Goal: Task Accomplishment & Management: Use online tool/utility

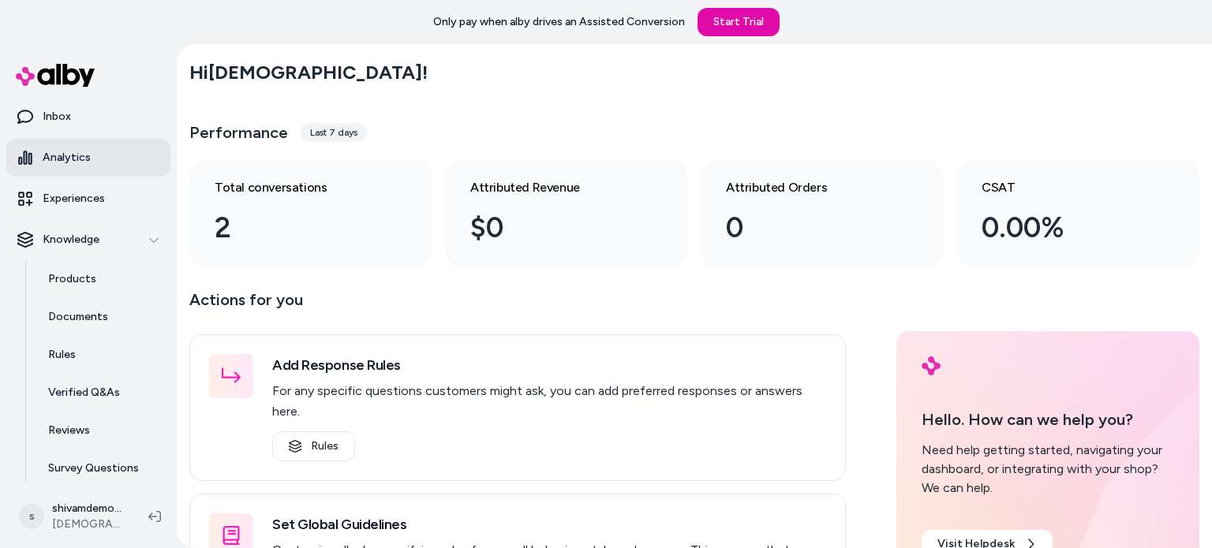
scroll to position [94, 0]
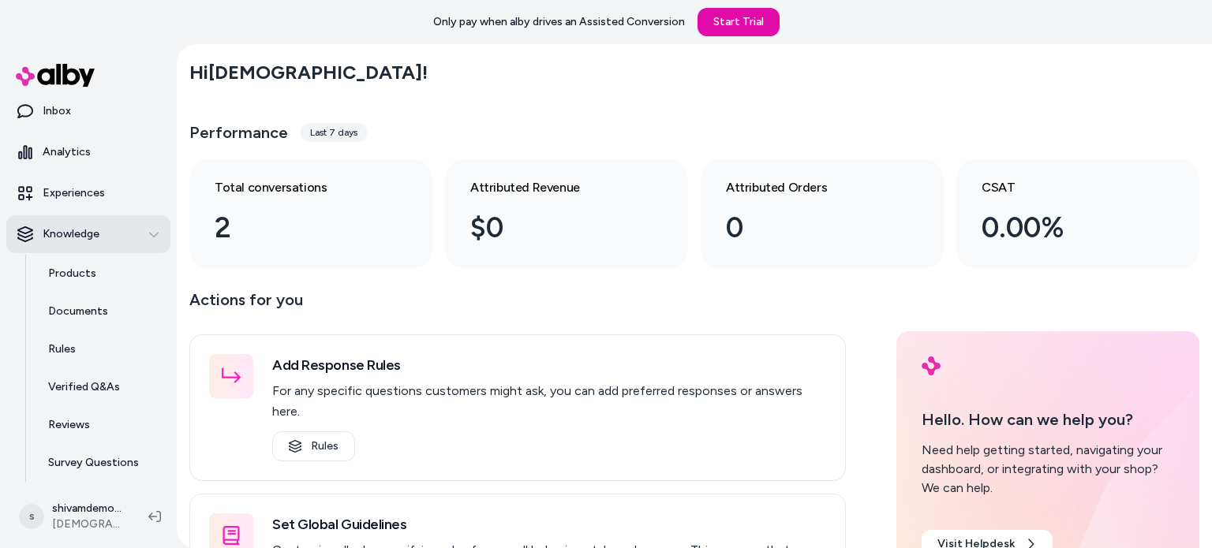
click at [104, 249] on button "Knowledge" at bounding box center [88, 234] width 164 height 38
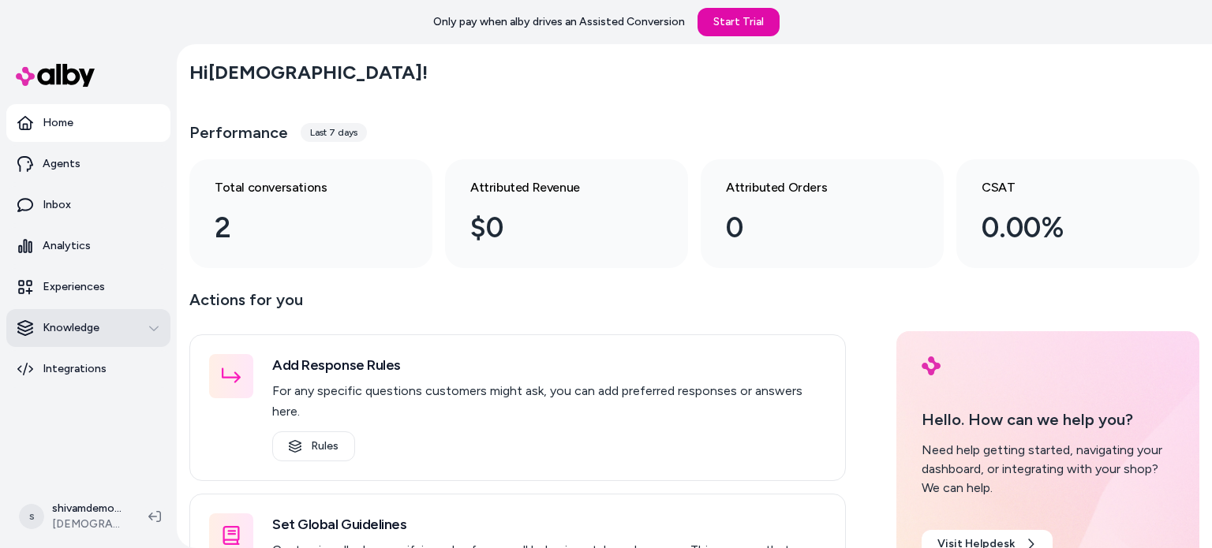
click at [84, 318] on button "Knowledge" at bounding box center [88, 328] width 164 height 38
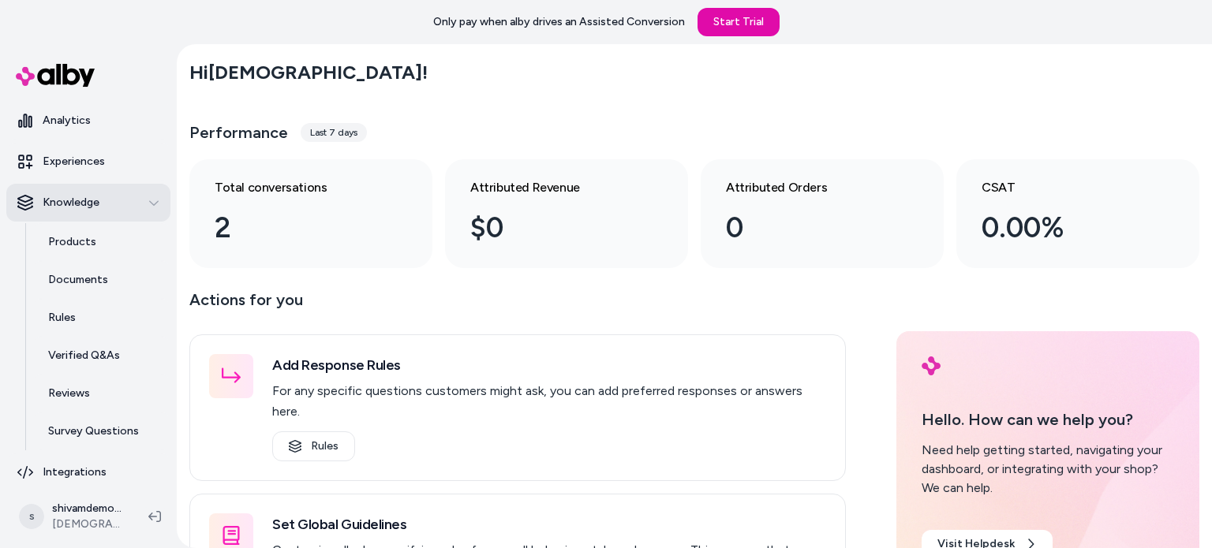
scroll to position [129, 0]
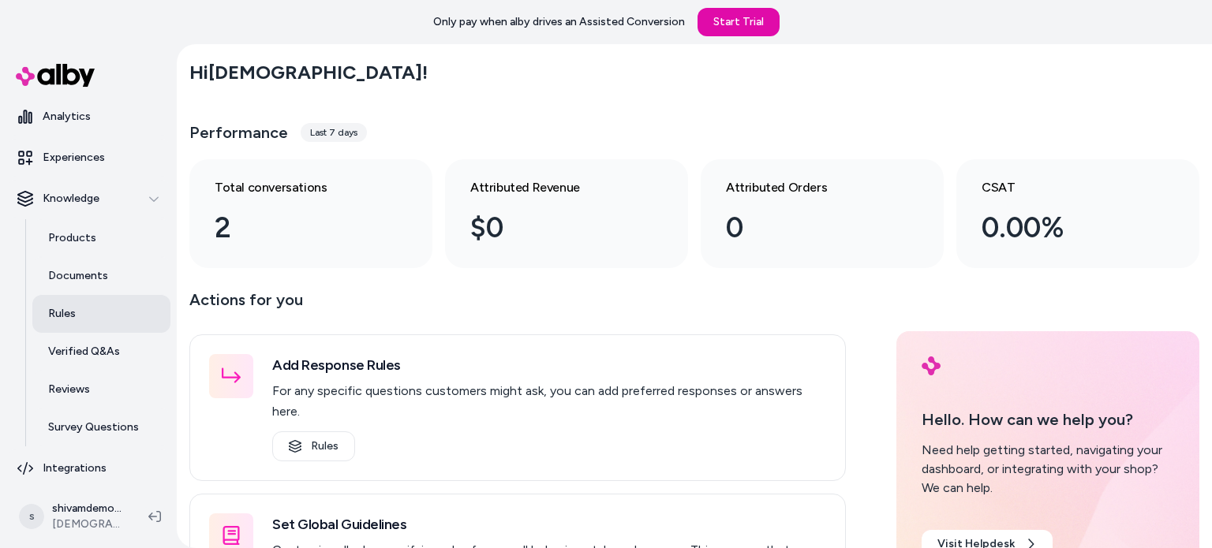
click at [77, 331] on link "Rules" at bounding box center [101, 314] width 138 height 38
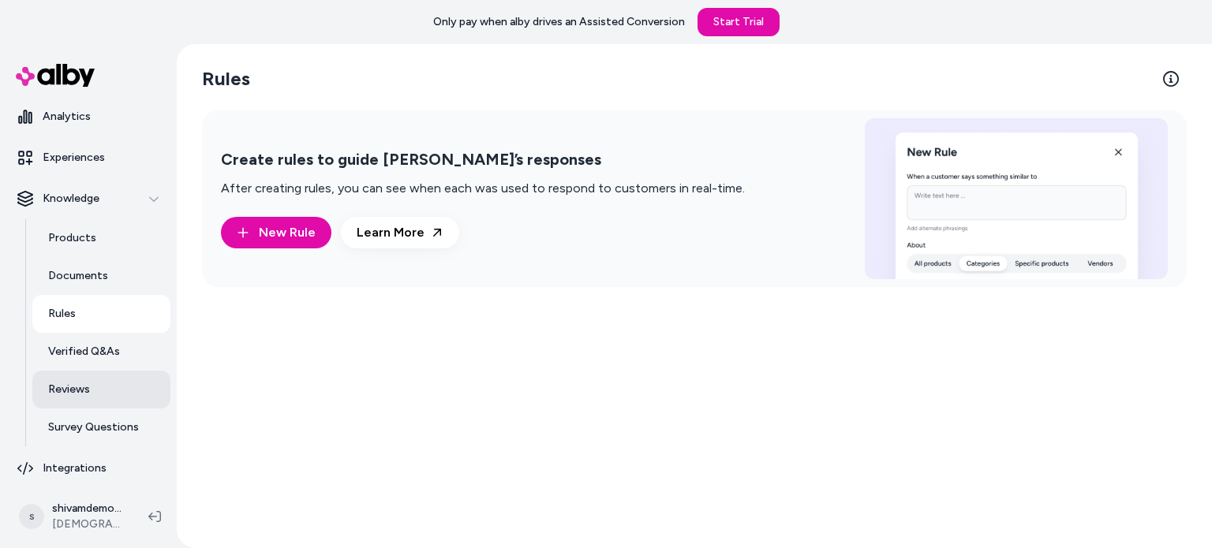
click at [79, 404] on link "Reviews" at bounding box center [101, 390] width 138 height 38
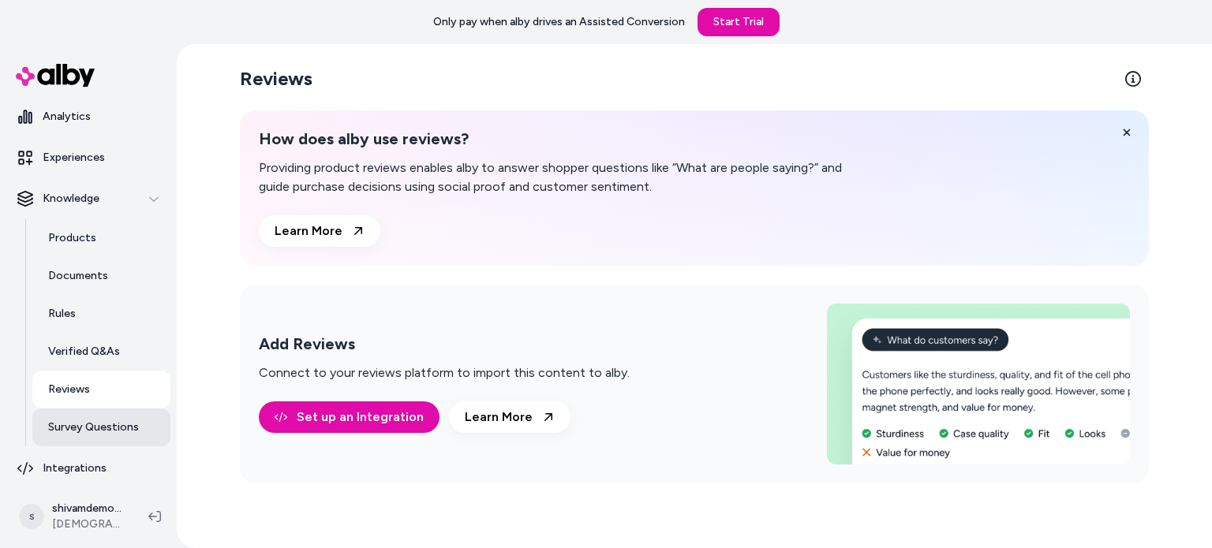
click at [81, 425] on p "Survey Questions" at bounding box center [93, 428] width 91 height 16
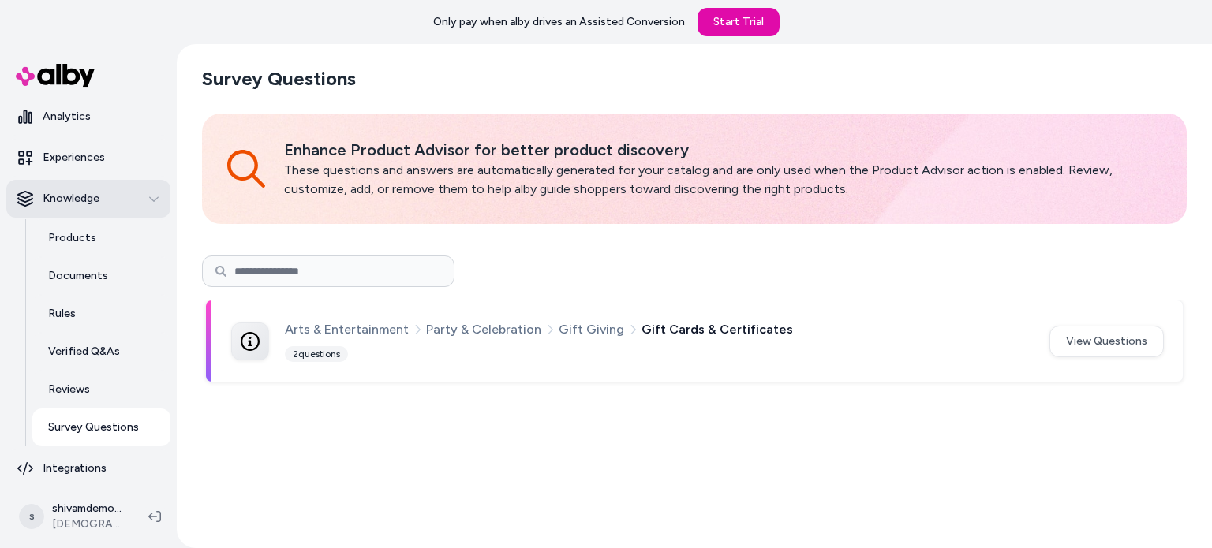
scroll to position [135, 0]
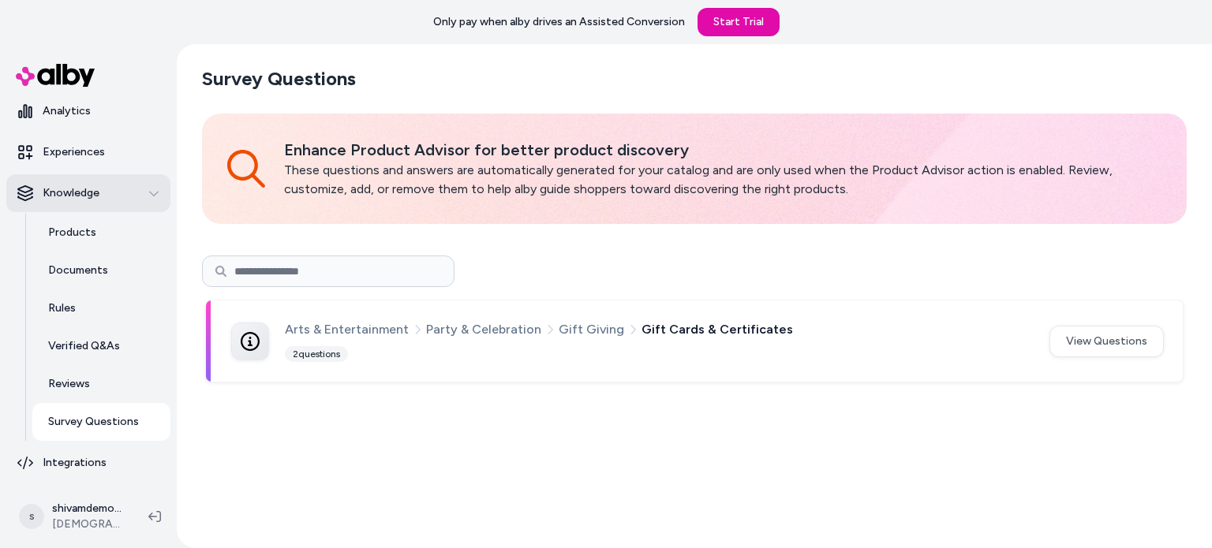
click at [81, 201] on button "Knowledge" at bounding box center [88, 193] width 164 height 38
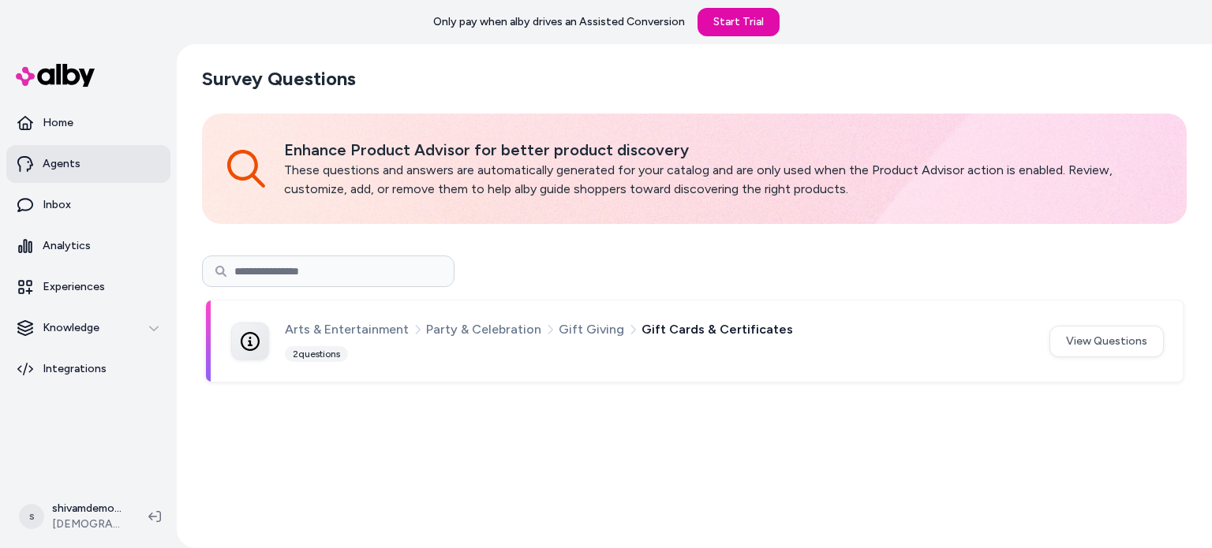
click at [91, 176] on link "Agents" at bounding box center [88, 164] width 164 height 38
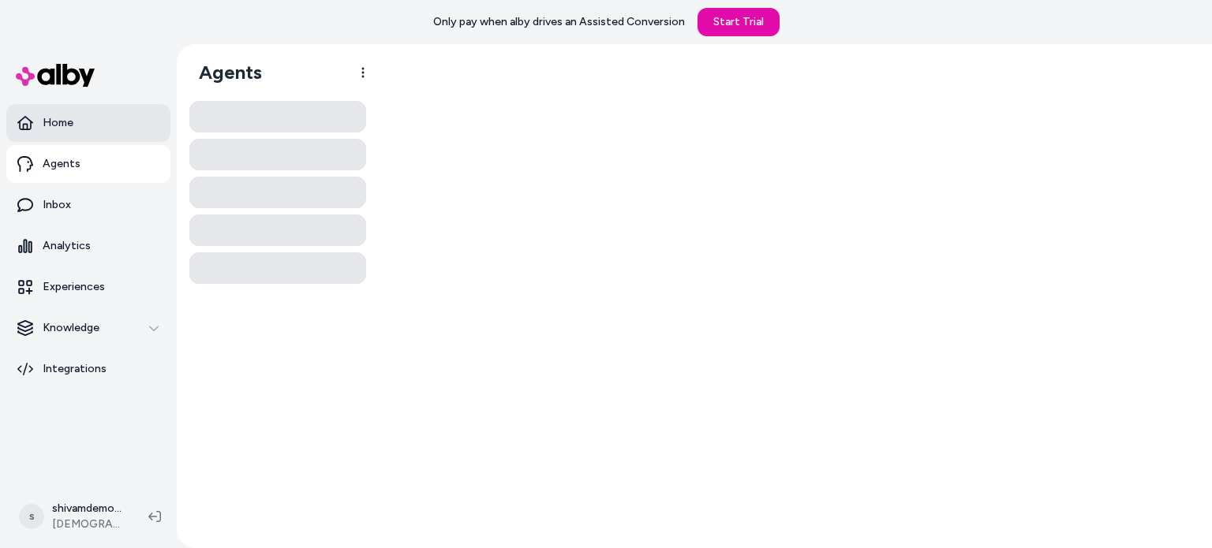
click at [88, 137] on link "Home" at bounding box center [88, 123] width 164 height 38
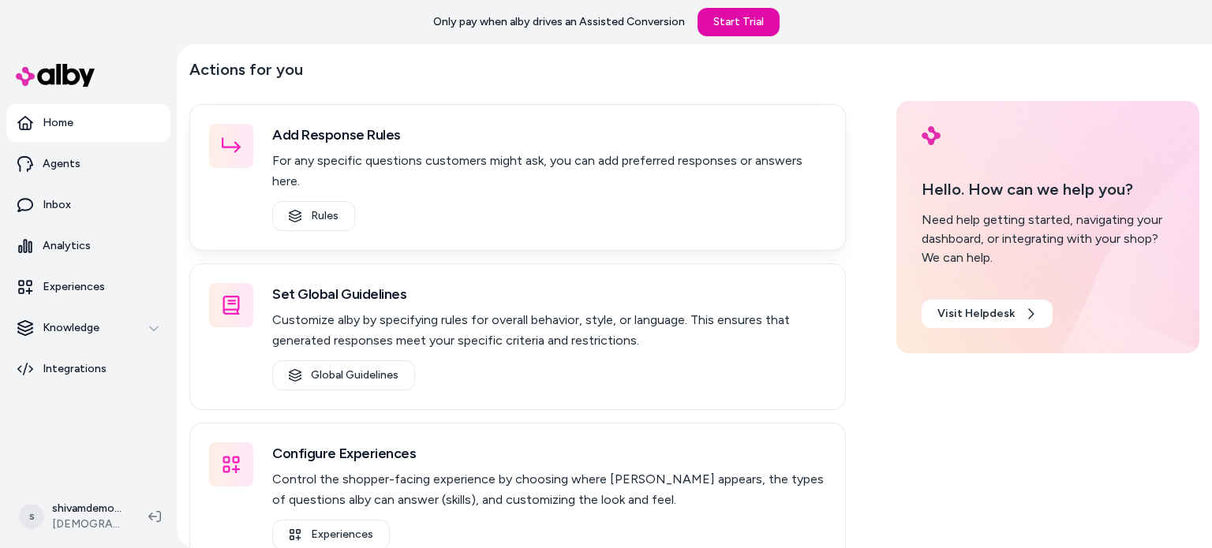
scroll to position [152, 0]
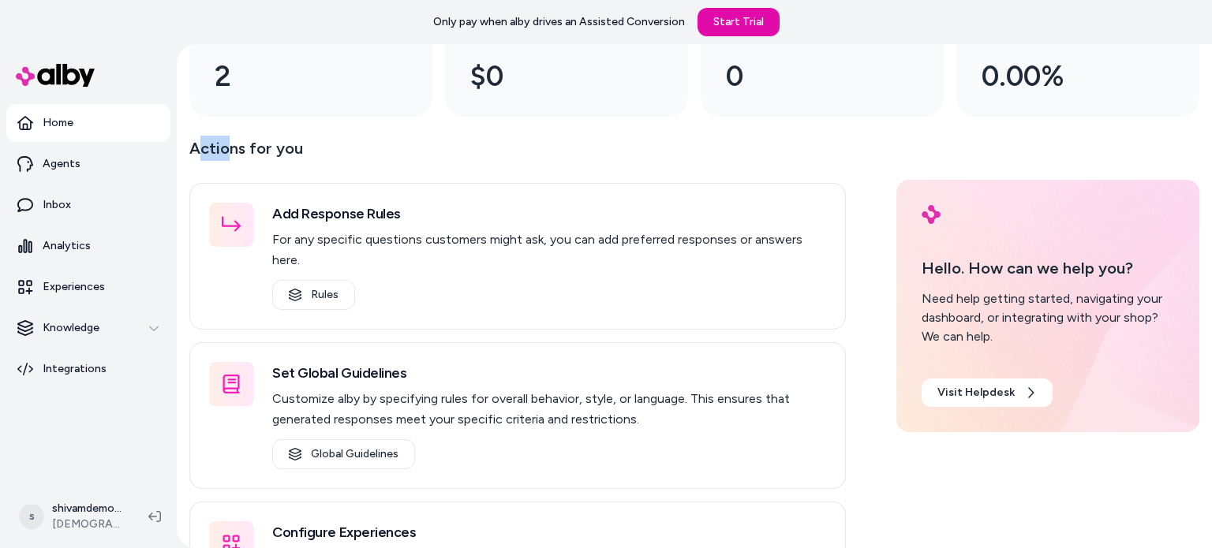
drag, startPoint x: 197, startPoint y: 143, endPoint x: 228, endPoint y: 144, distance: 30.8
click at [228, 144] on p "Actions for you" at bounding box center [517, 155] width 657 height 38
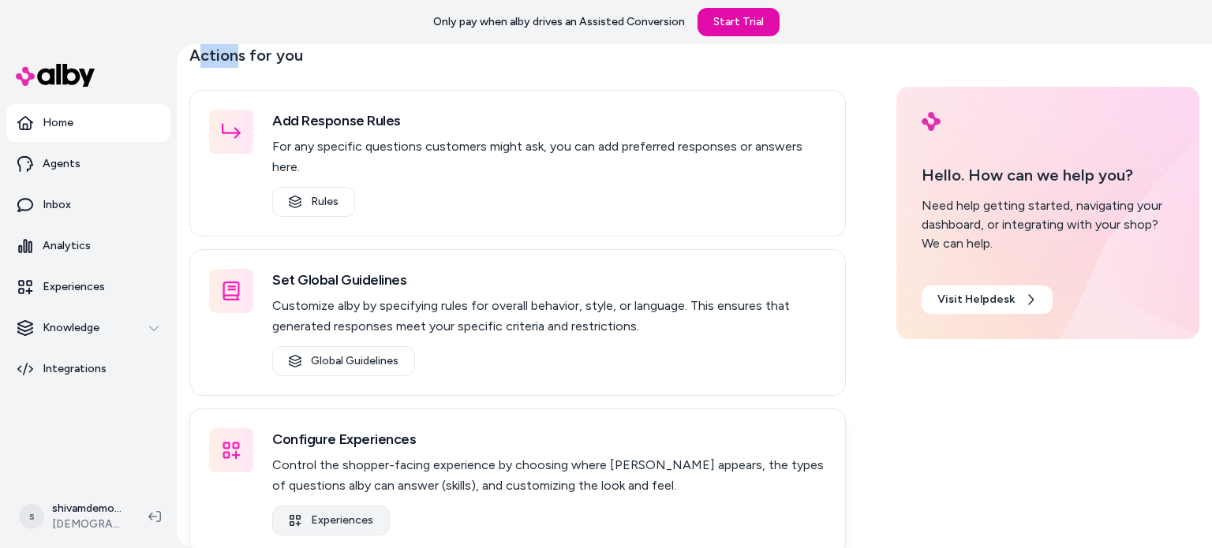
click at [319, 506] on link "Experiences" at bounding box center [331, 521] width 118 height 30
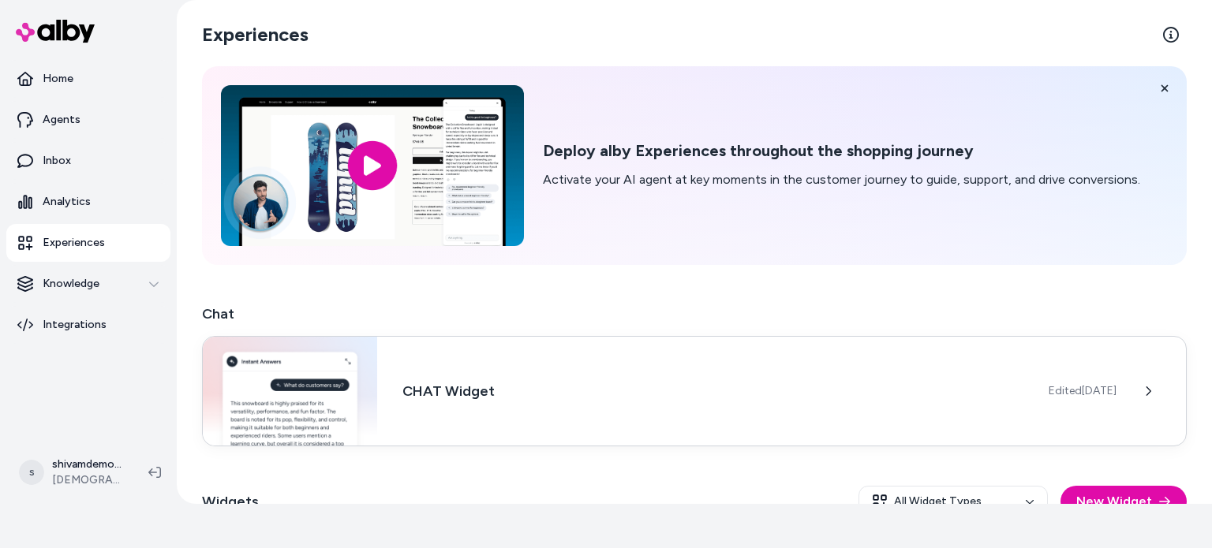
scroll to position [165, 0]
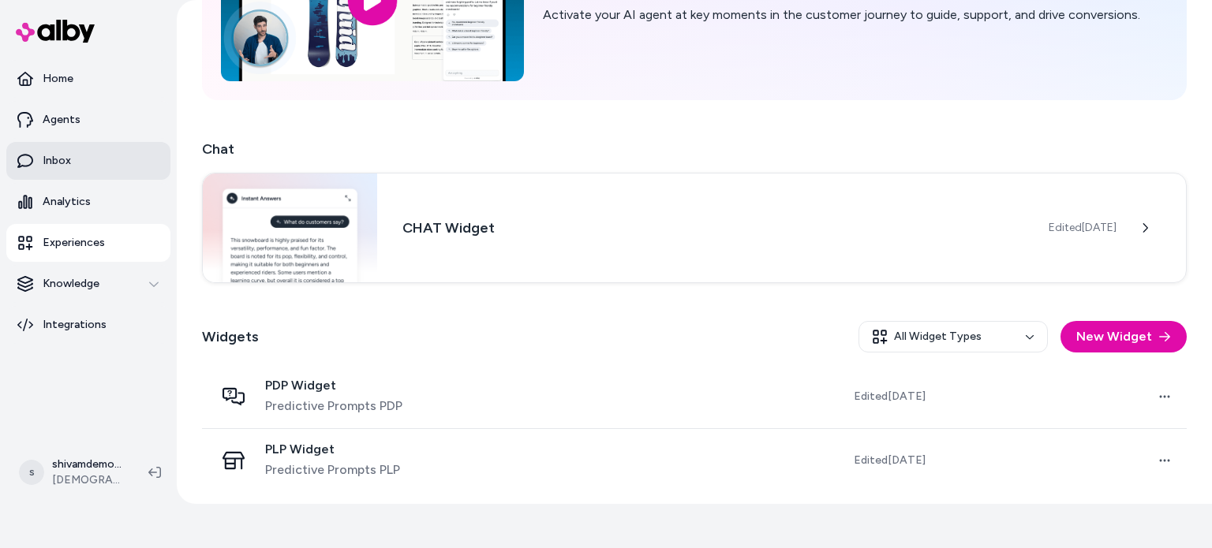
click at [36, 178] on link "Inbox" at bounding box center [88, 161] width 164 height 38
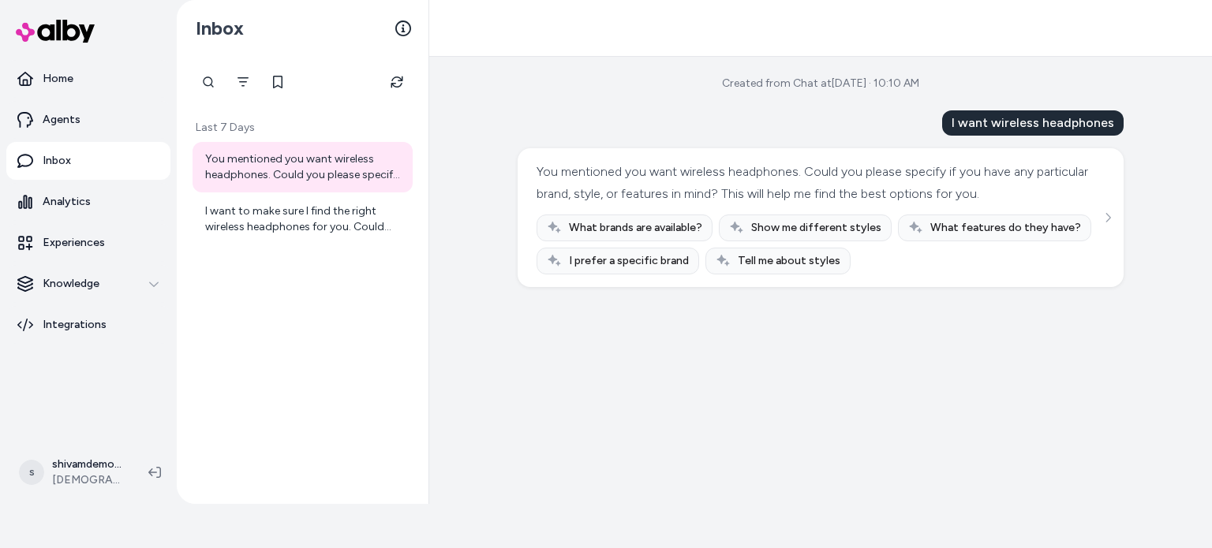
click at [619, 238] on div "What brands are available?" at bounding box center [625, 228] width 176 height 27
click at [638, 230] on span "What brands are available?" at bounding box center [635, 228] width 133 height 16
click at [152, 120] on link "Agents" at bounding box center [88, 120] width 164 height 38
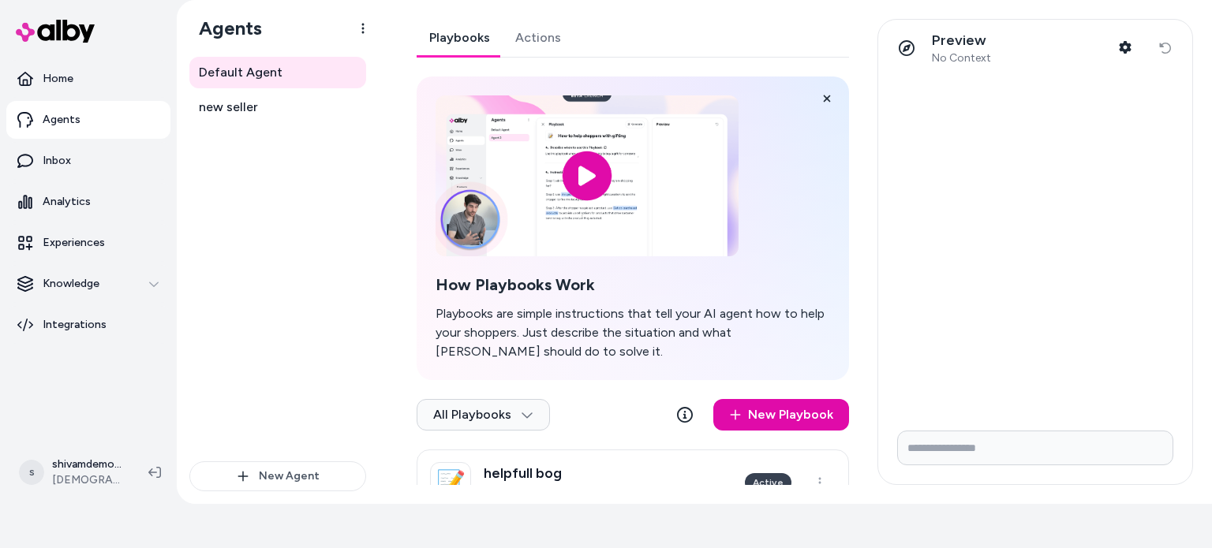
scroll to position [49, 0]
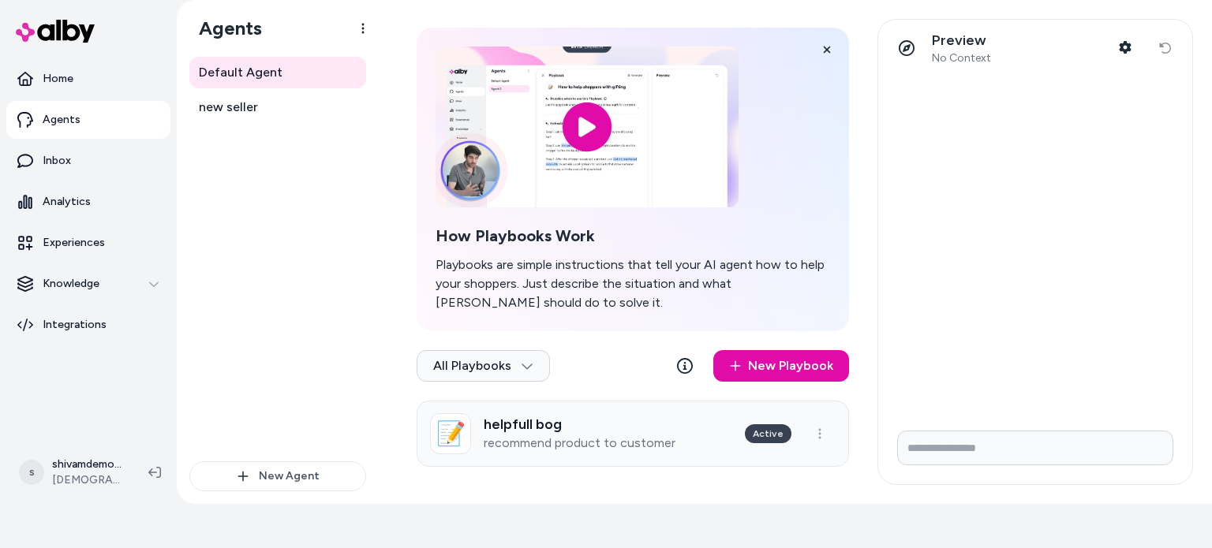
click at [537, 421] on h3 "helpfull bog" at bounding box center [580, 425] width 192 height 16
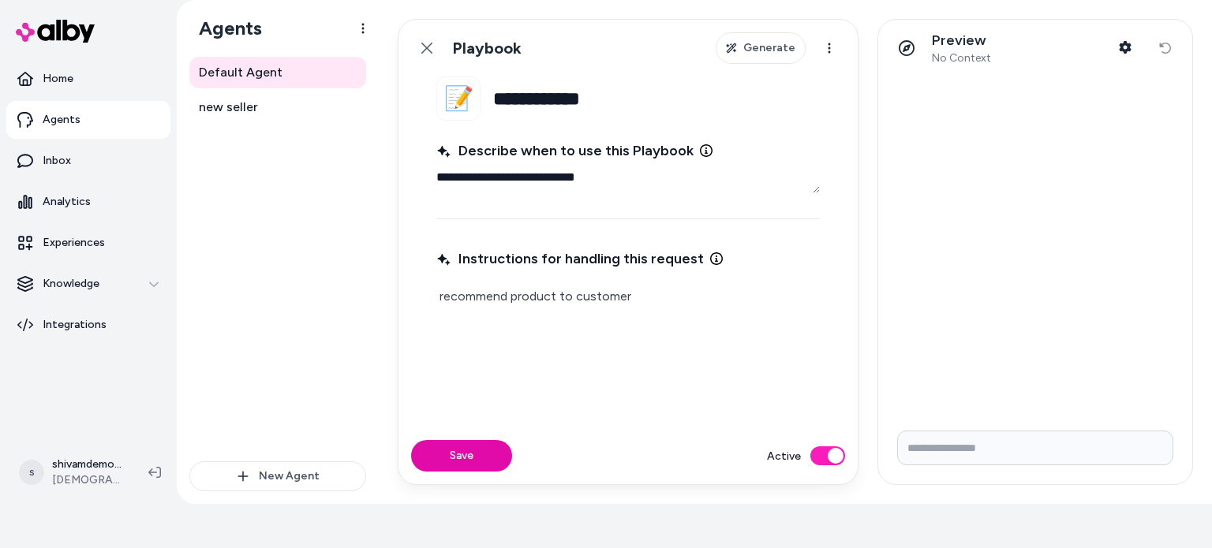
click at [546, 169] on textarea "**********" at bounding box center [628, 178] width 384 height 32
click at [545, 249] on span "Instructions for handling this request" at bounding box center [570, 259] width 268 height 22
click at [773, 54] on span "Generate" at bounding box center [769, 48] width 52 height 16
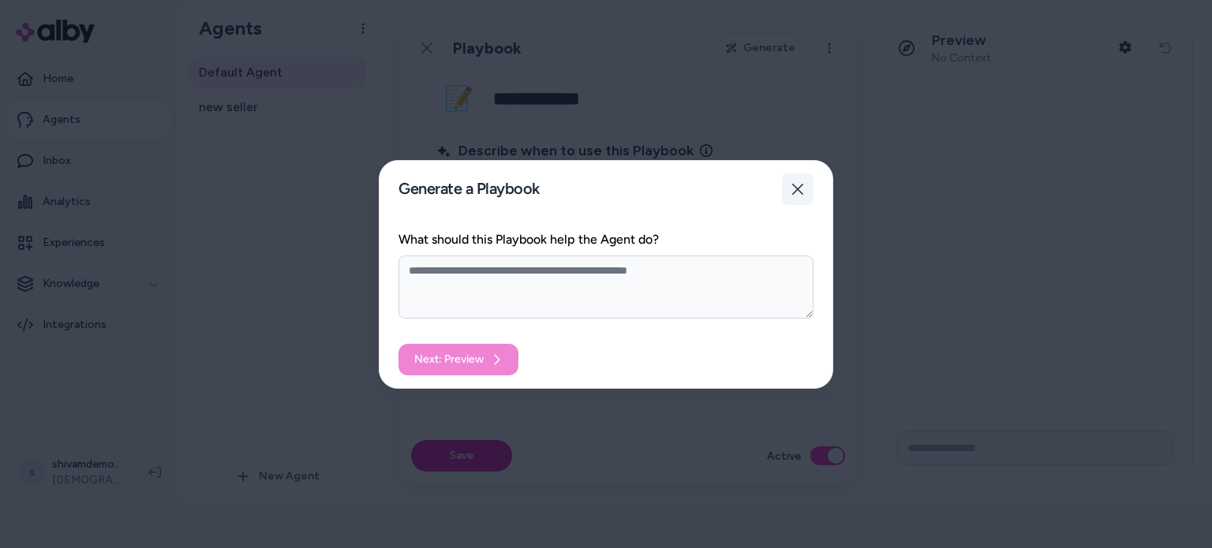
click at [805, 187] on button "Close" at bounding box center [798, 190] width 32 height 32
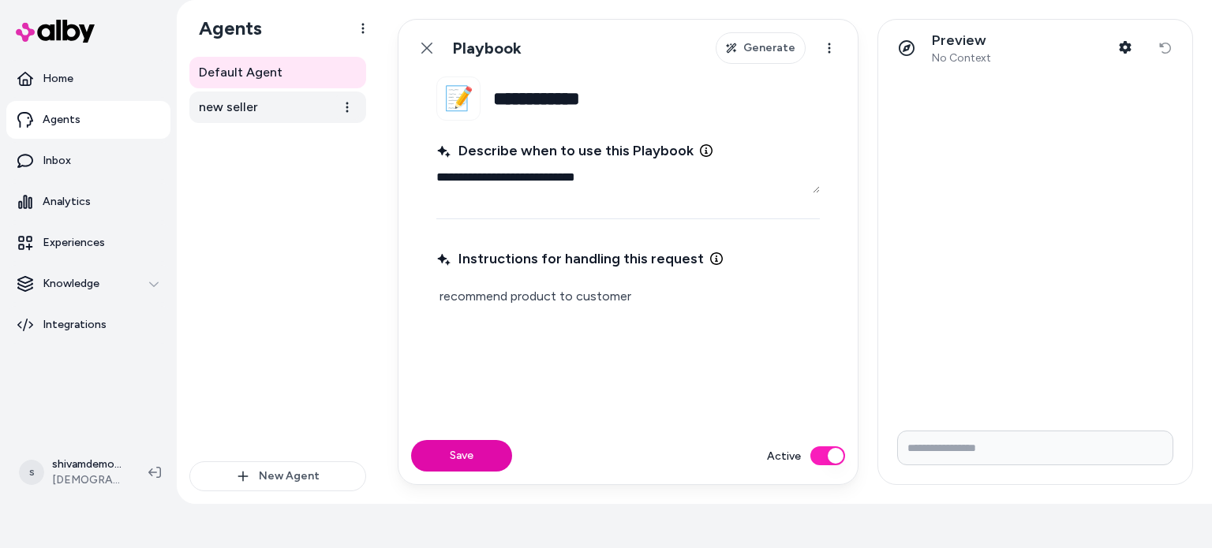
click at [249, 102] on span "new seller" at bounding box center [228, 107] width 59 height 19
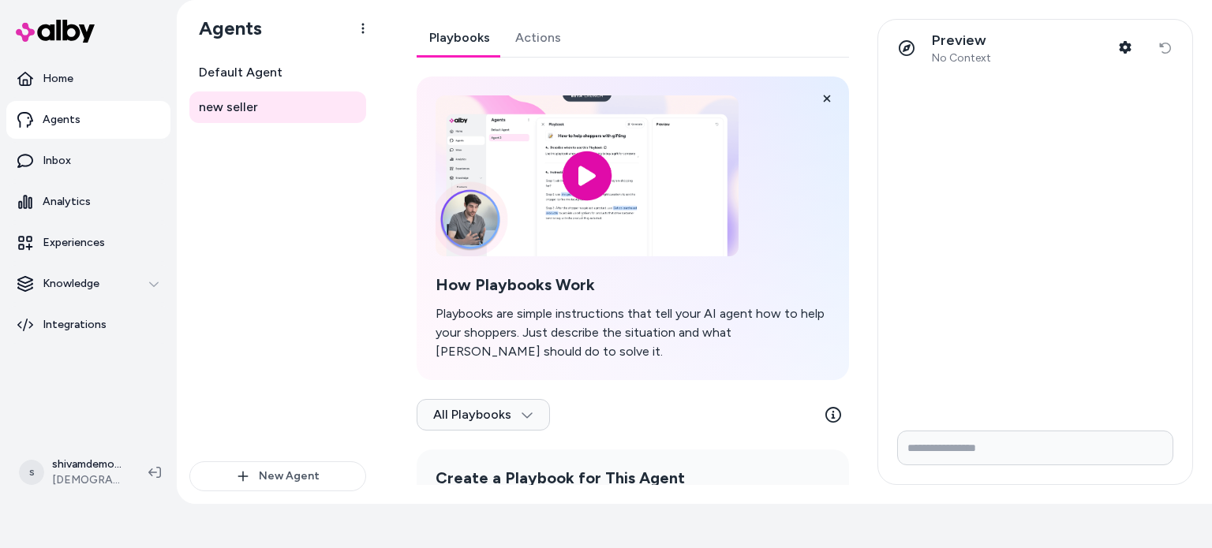
scroll to position [157, 0]
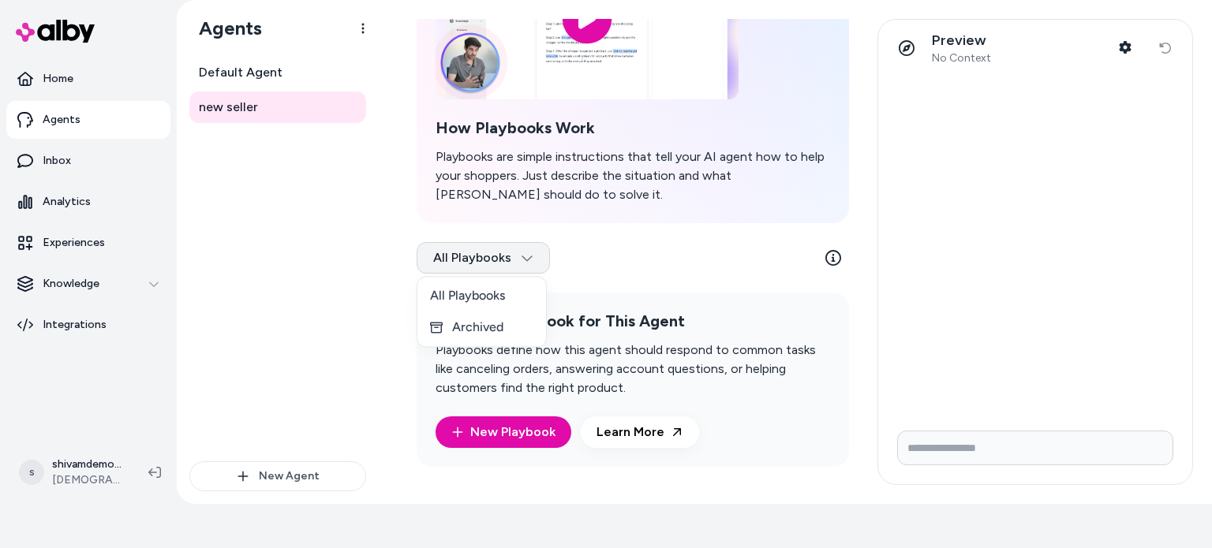
click at [519, 254] on html "Only pay when [PERSON_NAME] drives an Assisted Conversion Start Trial Home Agen…" at bounding box center [606, 230] width 1212 height 548
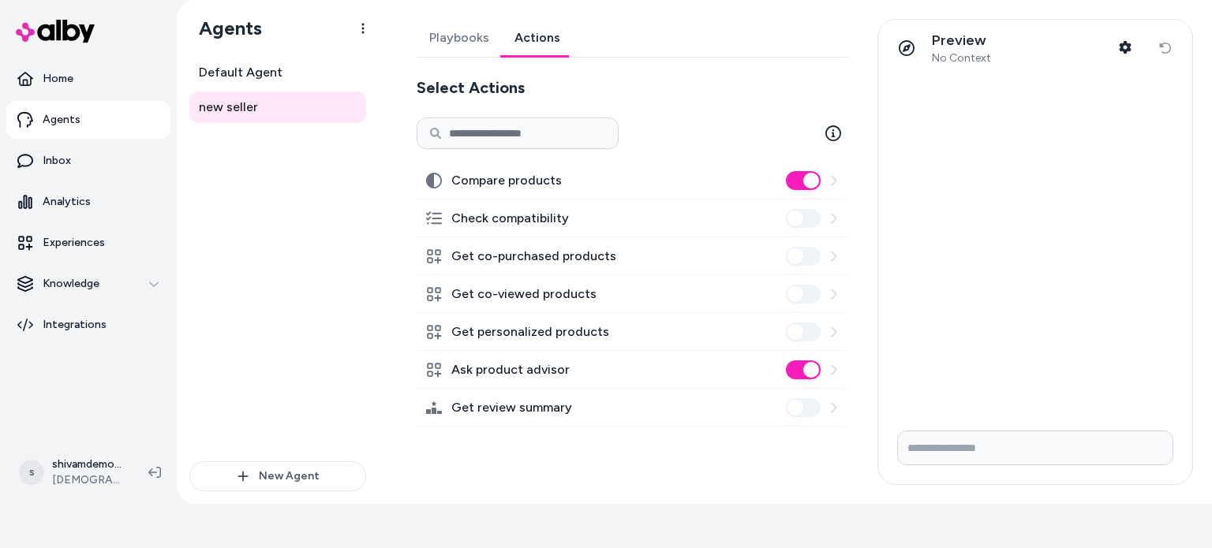
click at [527, 51] on link "Actions" at bounding box center [537, 38] width 71 height 38
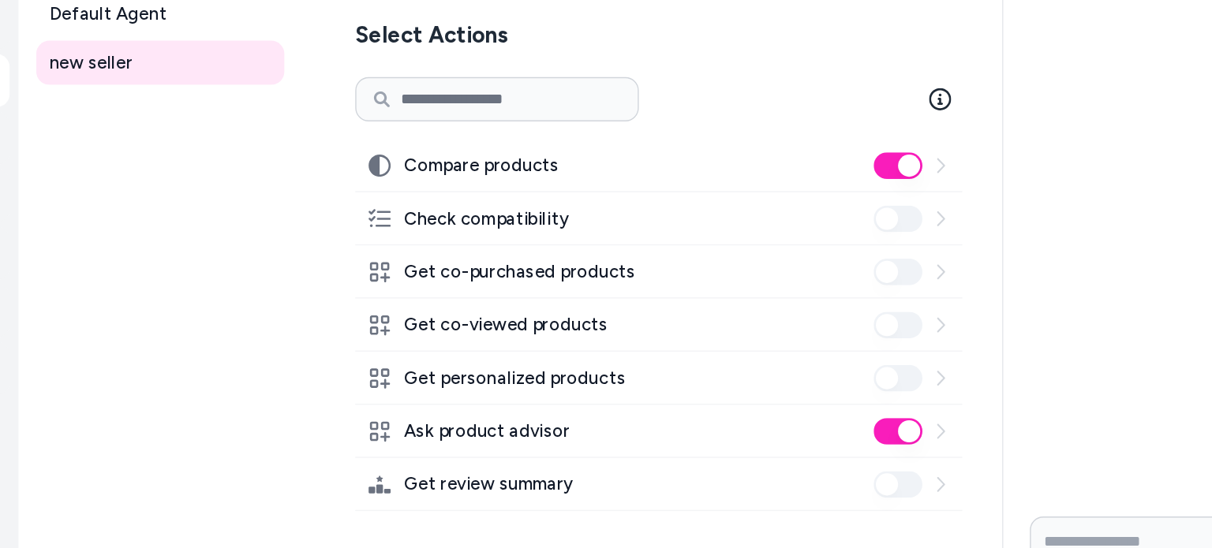
scroll to position [44, 0]
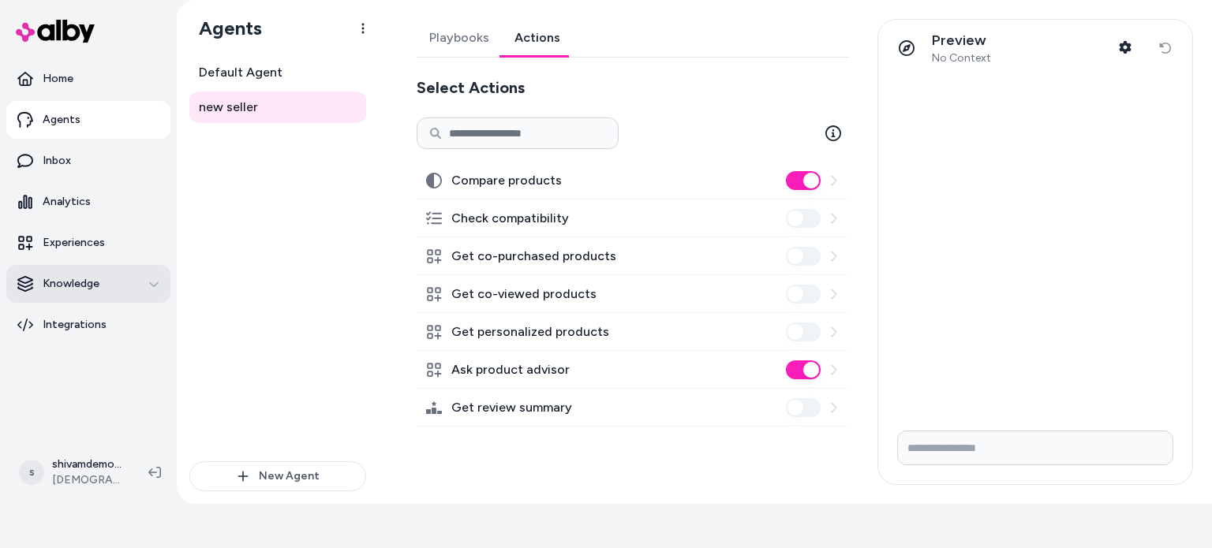
click at [81, 293] on button "Knowledge" at bounding box center [88, 284] width 164 height 38
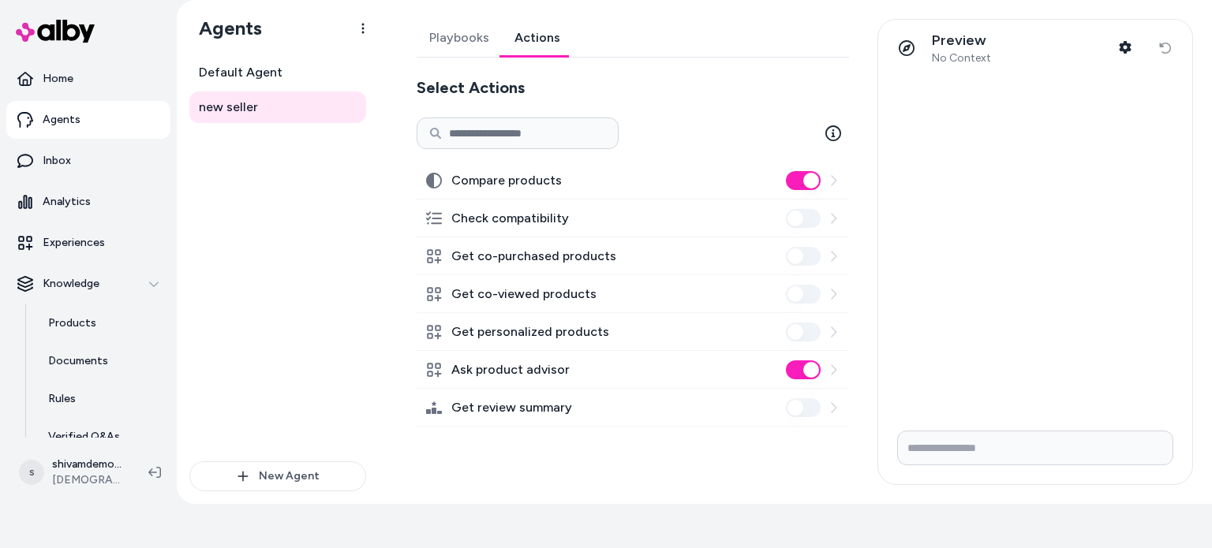
click at [81, 303] on div "Knowledge Products Documents Rules Verified Q&As Reviews Survey Questions" at bounding box center [88, 398] width 164 height 267
click at [70, 235] on p "Experiences" at bounding box center [74, 243] width 62 height 16
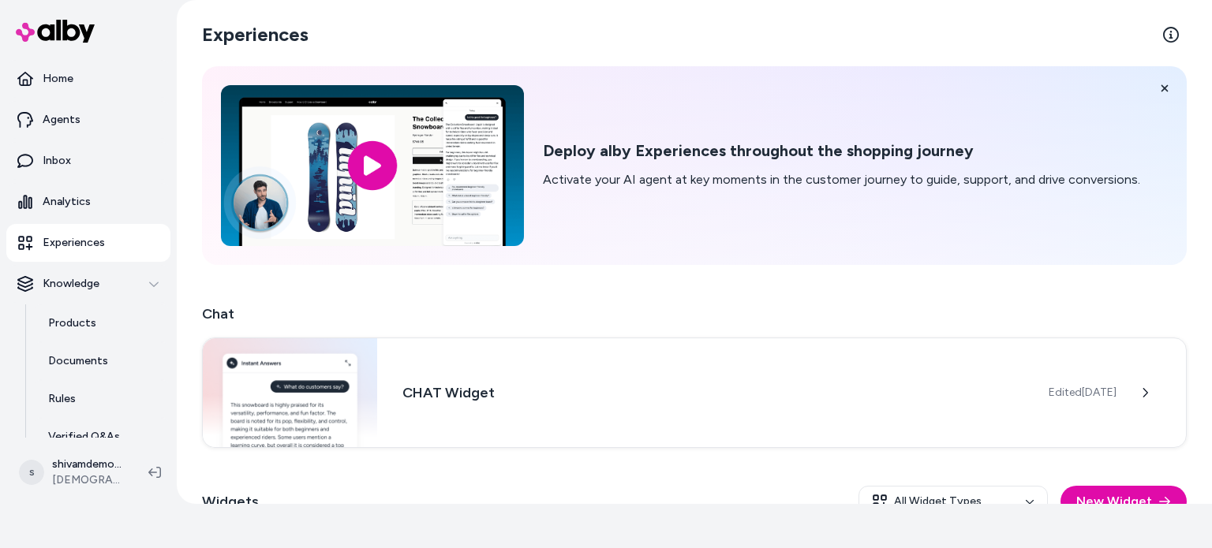
scroll to position [9, 0]
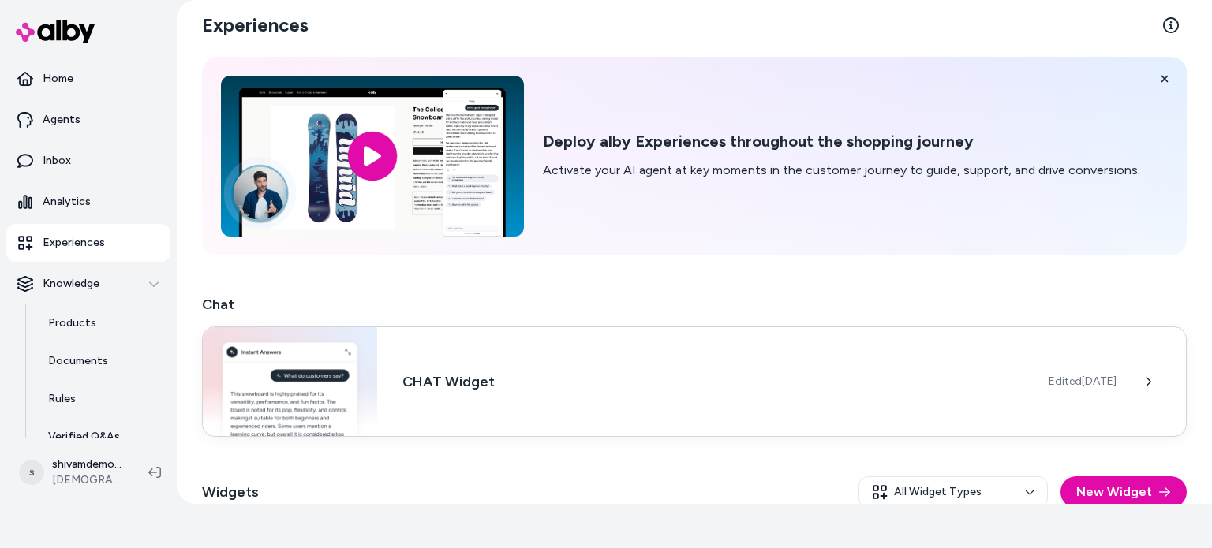
click at [489, 367] on div "CHAT Widget Edited [DATE]" at bounding box center [694, 382] width 985 height 110
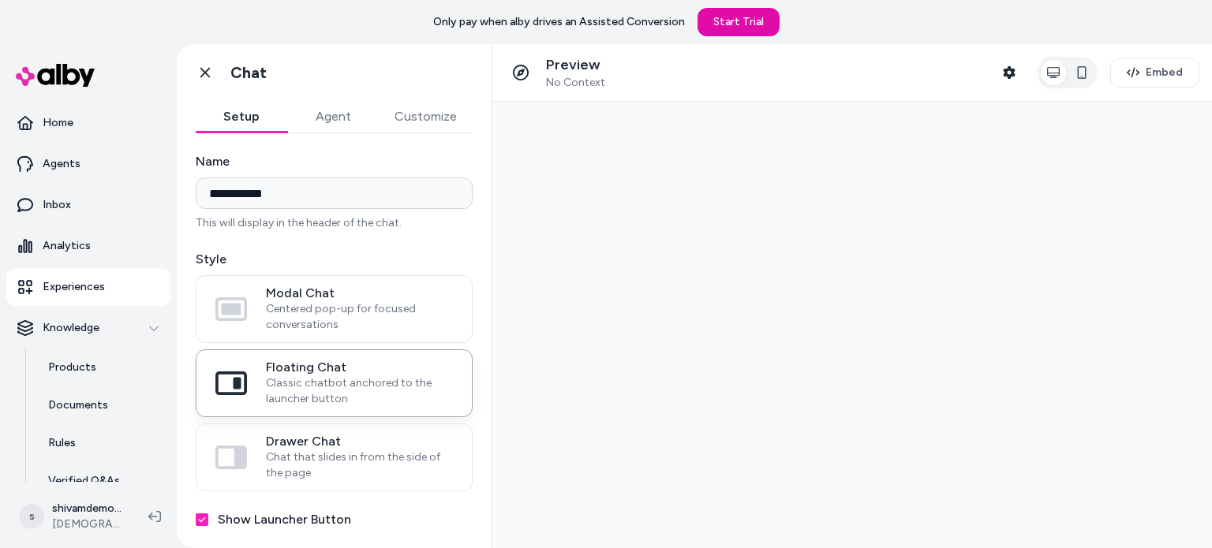
scroll to position [73, 0]
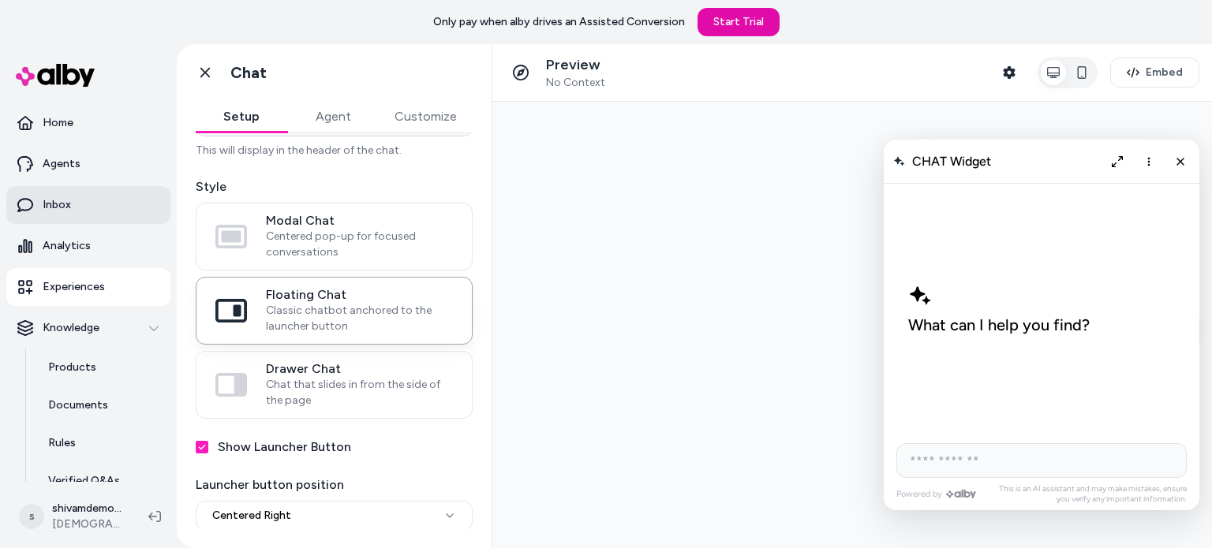
click at [97, 211] on link "Inbox" at bounding box center [88, 205] width 164 height 38
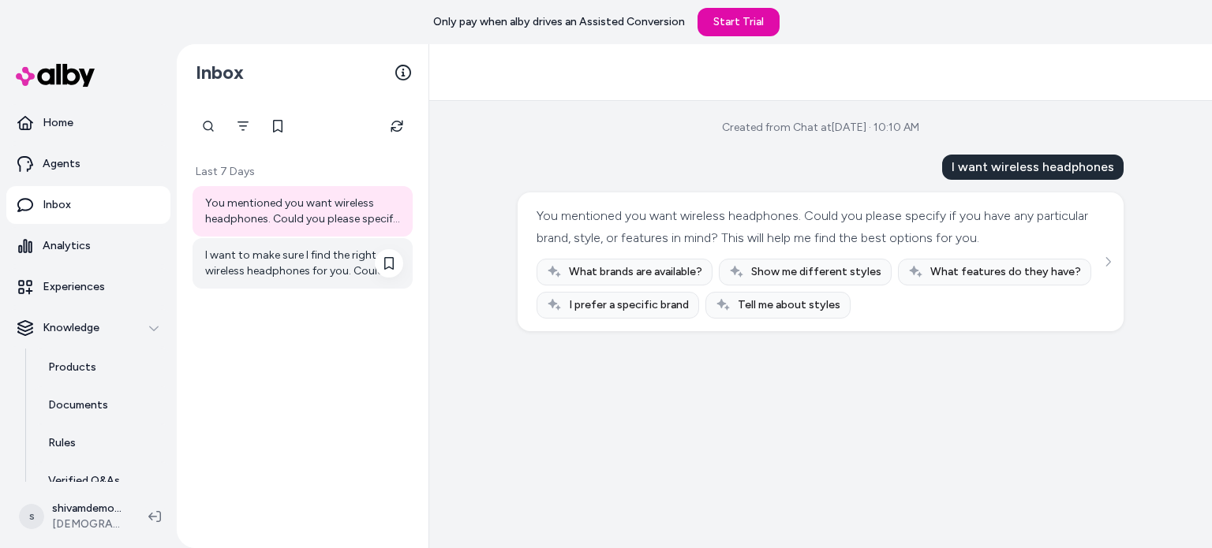
click at [270, 259] on div "I want to make sure I find the right wireless headphones for you. Could you ple…" at bounding box center [304, 264] width 198 height 32
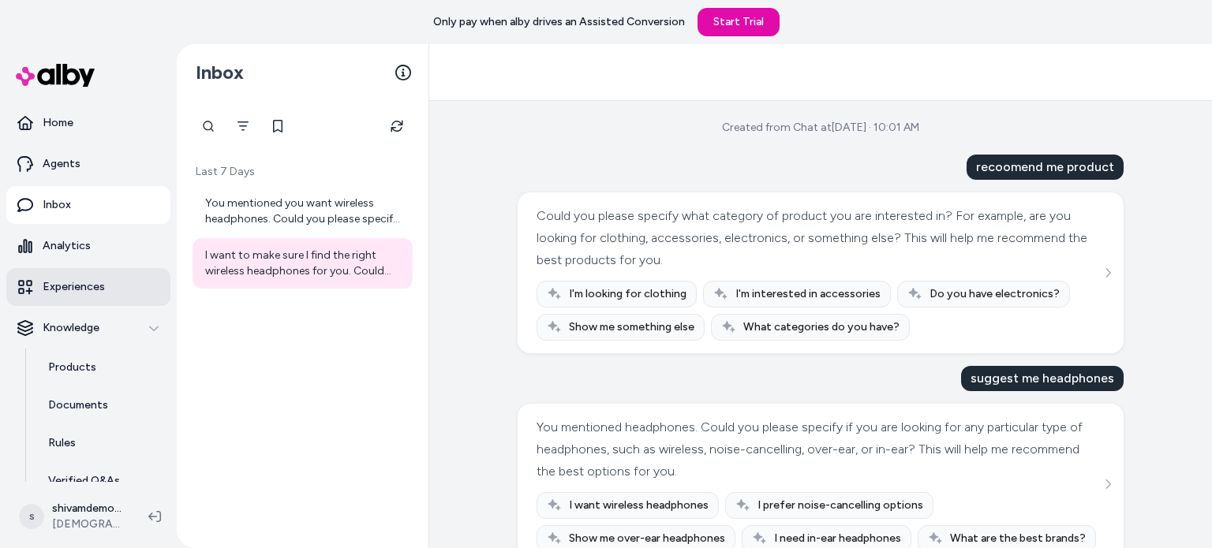
scroll to position [135, 0]
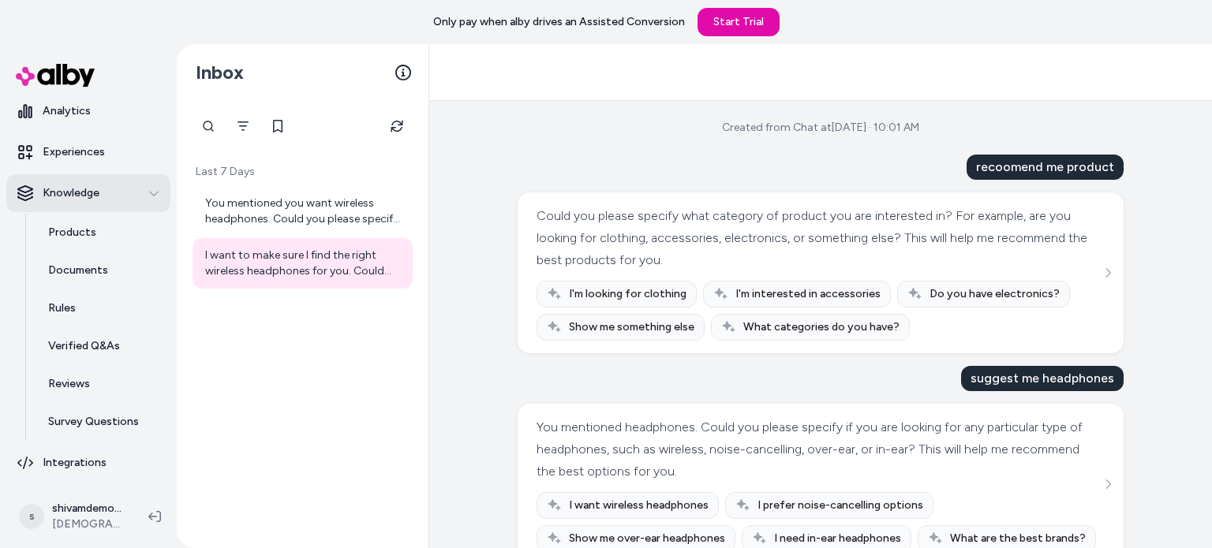
click at [93, 201] on button "Knowledge" at bounding box center [88, 193] width 164 height 38
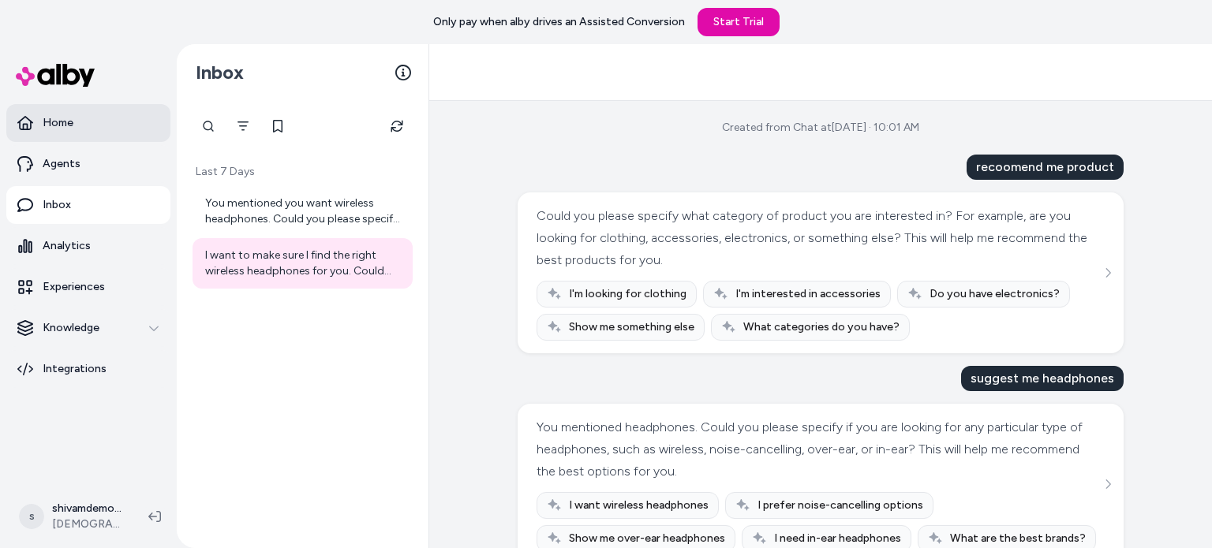
click at [72, 127] on p "Home" at bounding box center [58, 123] width 31 height 16
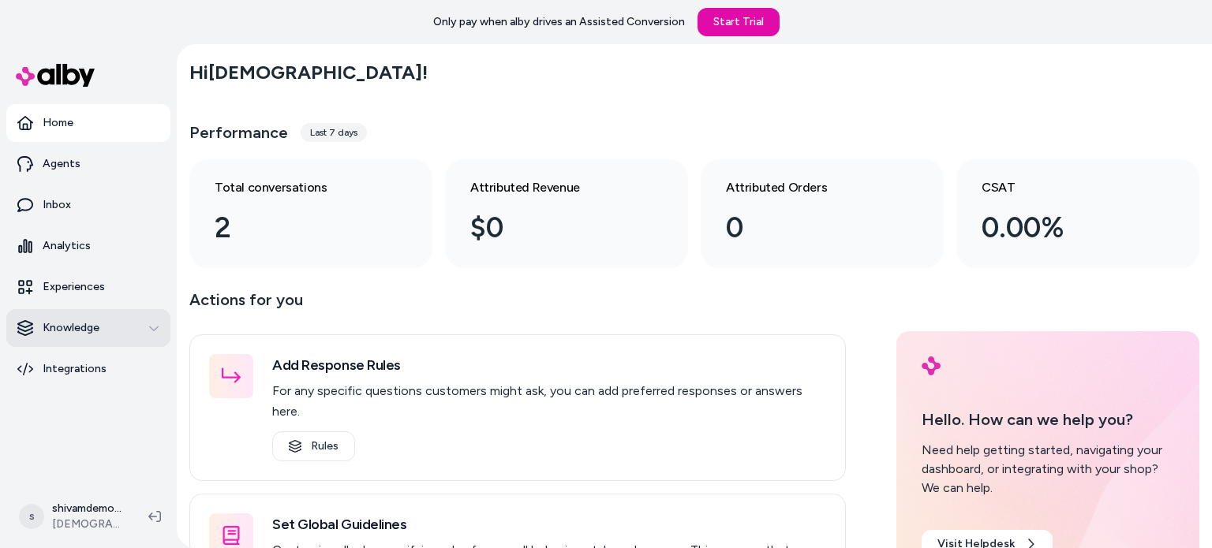
click at [107, 345] on button "Knowledge" at bounding box center [88, 328] width 164 height 38
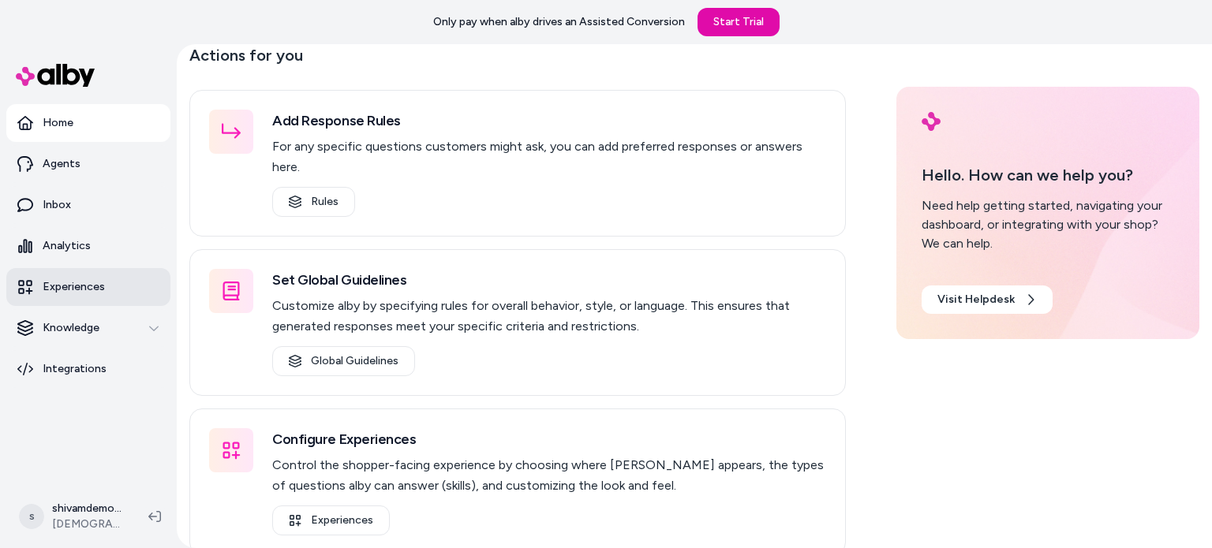
click at [31, 290] on icon at bounding box center [25, 287] width 16 height 16
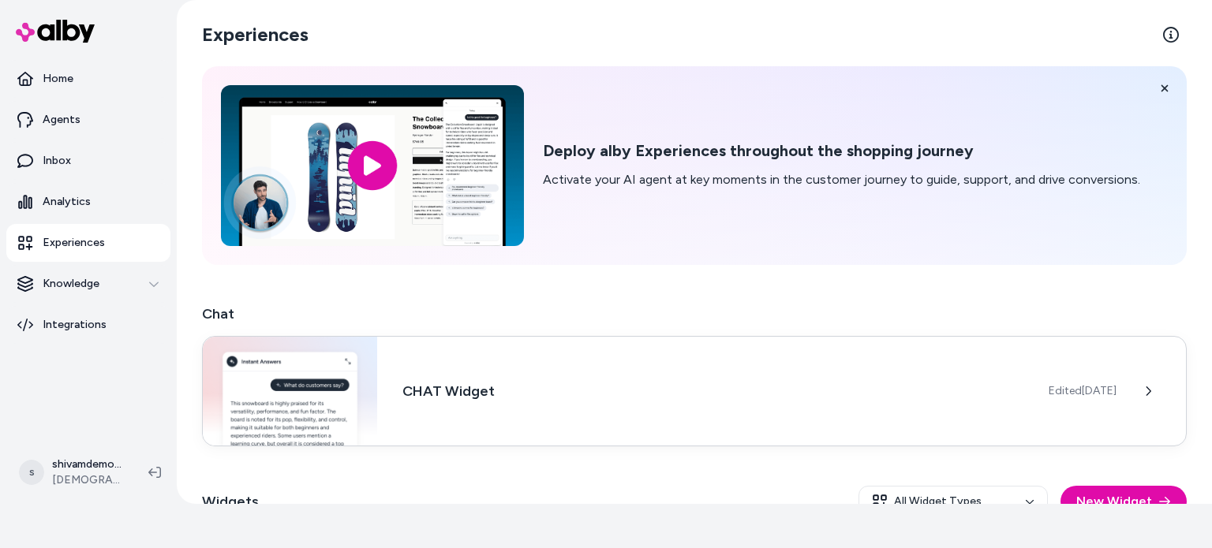
click at [362, 418] on img at bounding box center [290, 391] width 174 height 109
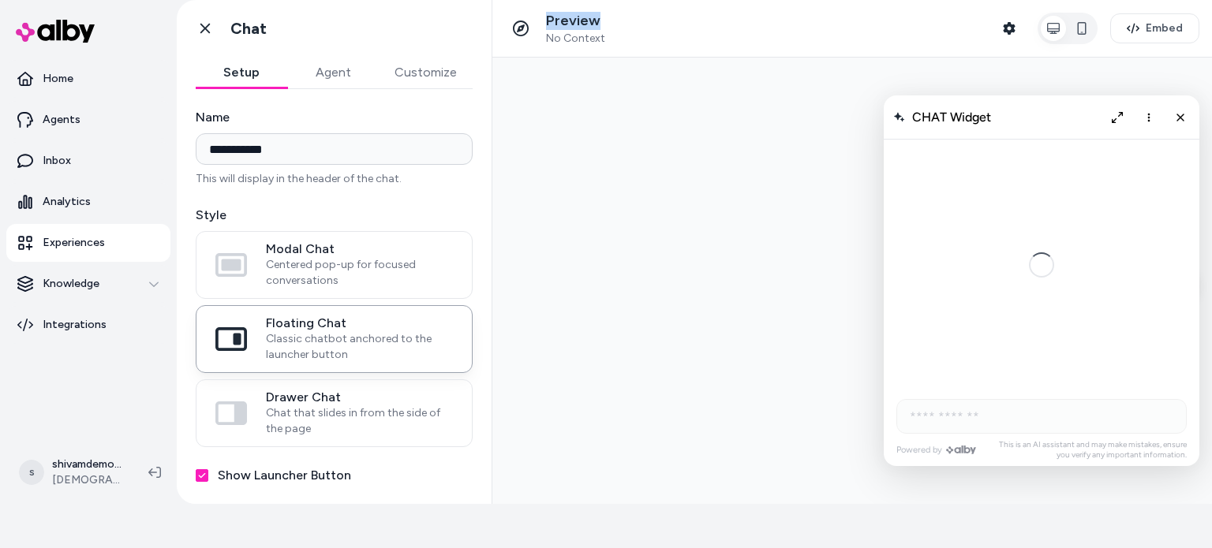
drag, startPoint x: 603, startPoint y: 20, endPoint x: 543, endPoint y: 9, distance: 61.0
click at [543, 9] on div "Preview No Context Shopper Context Embed" at bounding box center [852, 29] width 720 height 58
copy p "Preview"
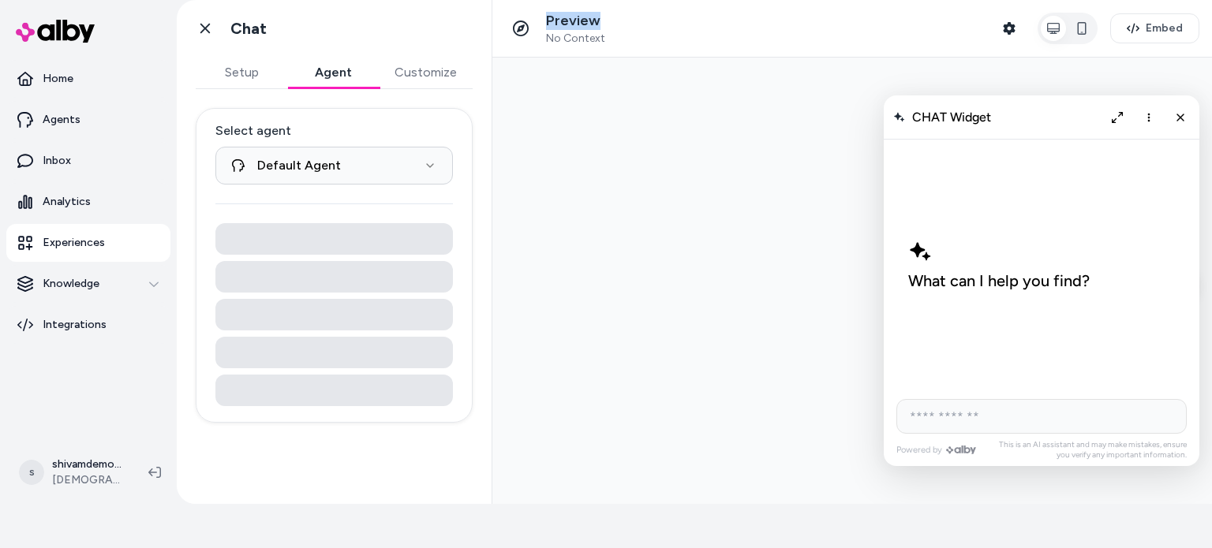
click at [349, 74] on button "Agent" at bounding box center [333, 73] width 92 height 32
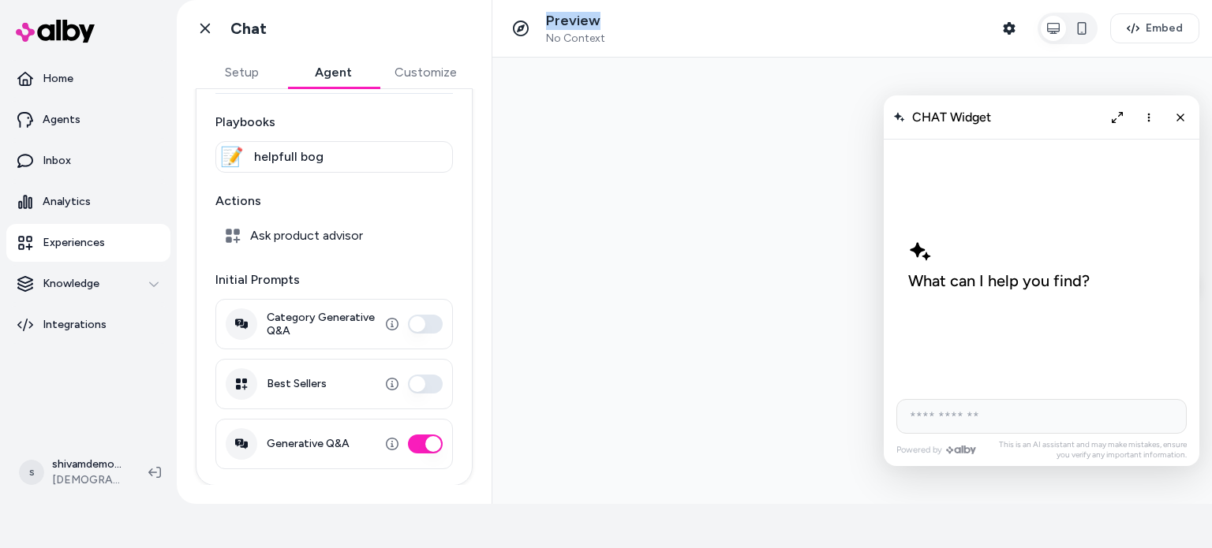
scroll to position [59, 0]
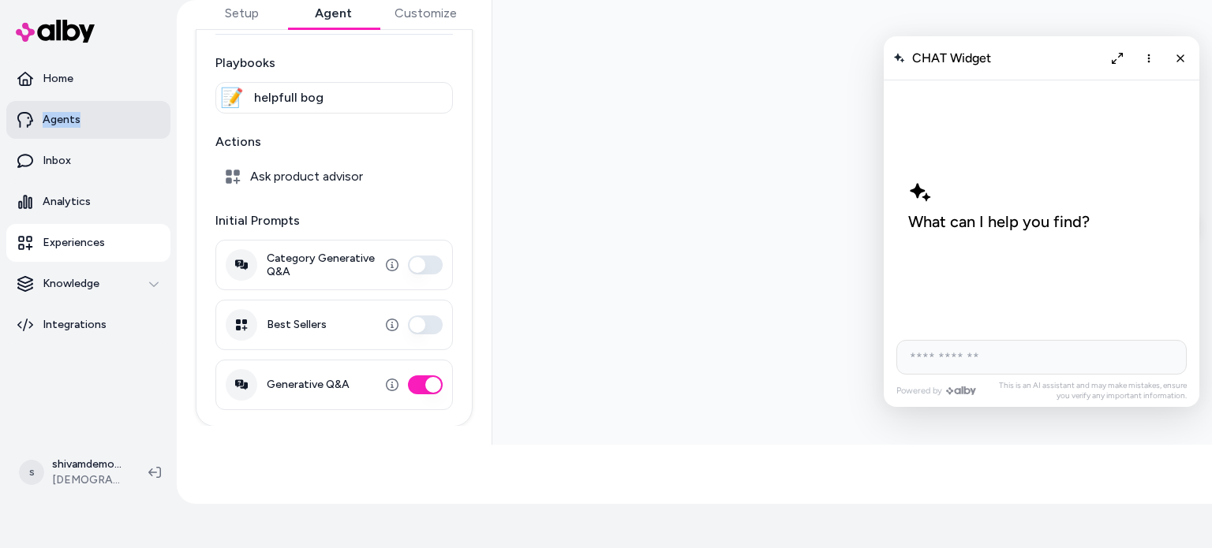
drag, startPoint x: 81, startPoint y: 99, endPoint x: 84, endPoint y: 112, distance: 13.8
click at [84, 112] on ul "Home Agents Inbox Analytics Experiences Knowledge Integrations" at bounding box center [88, 202] width 164 height 284
click at [84, 112] on link "Agents" at bounding box center [88, 120] width 164 height 38
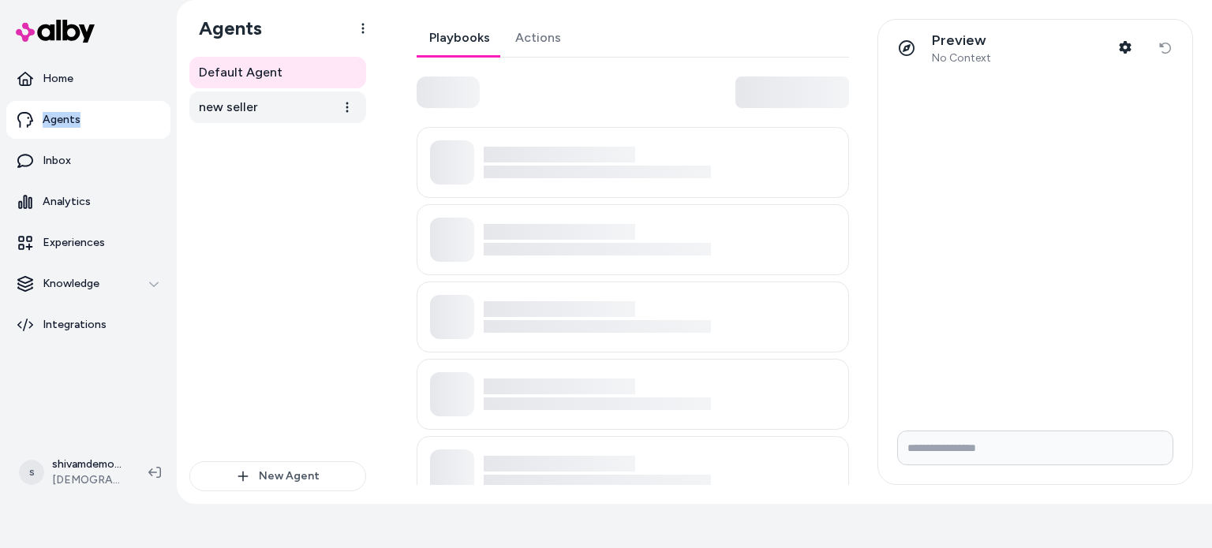
click at [259, 103] on link "new seller" at bounding box center [277, 108] width 177 height 32
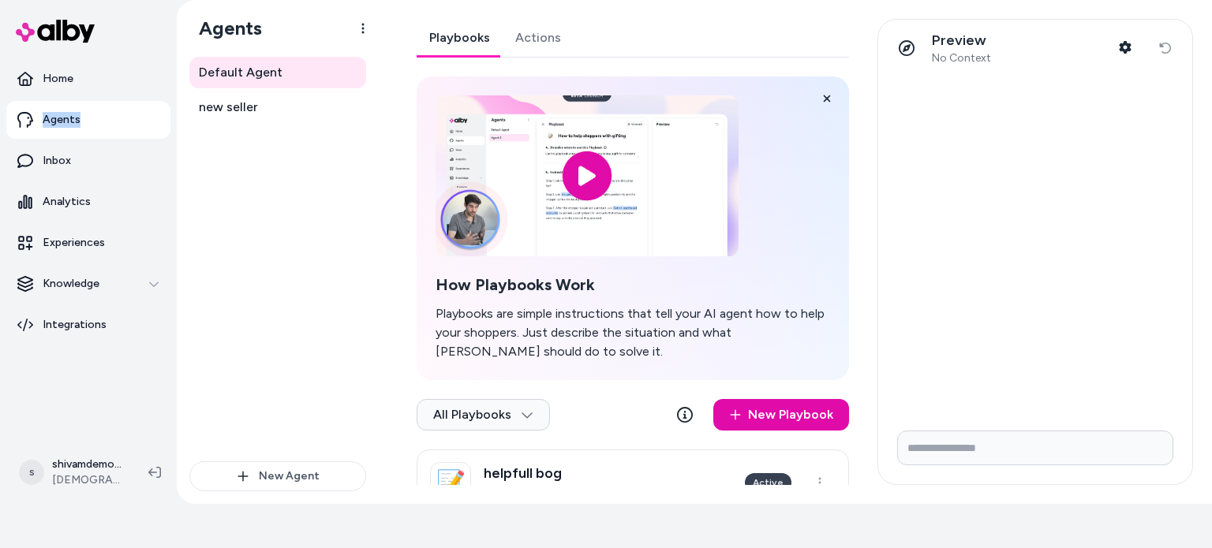
scroll to position [49, 0]
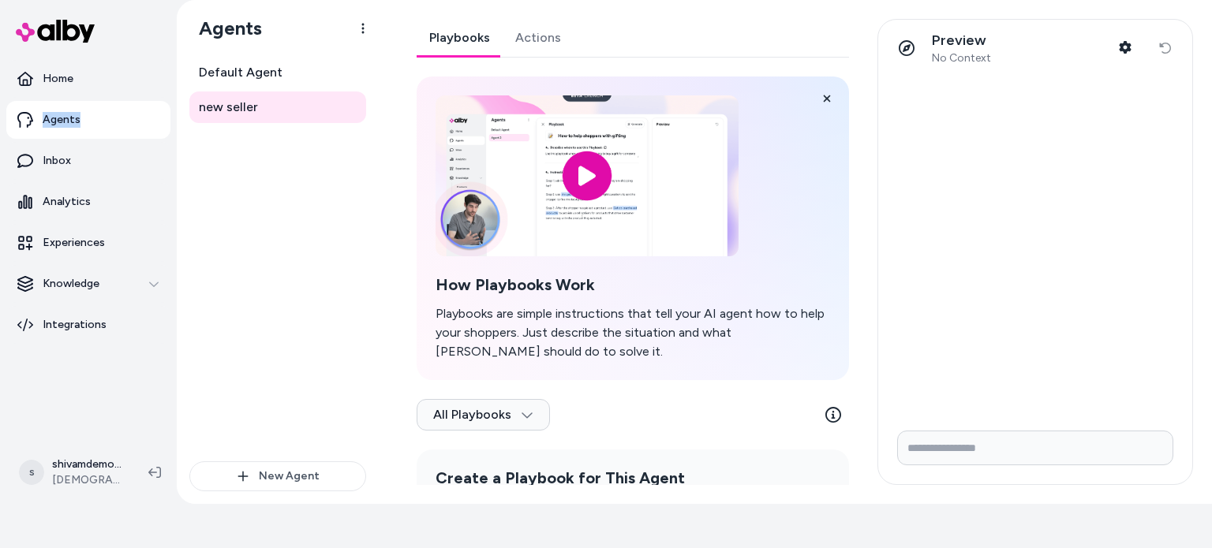
scroll to position [157, 0]
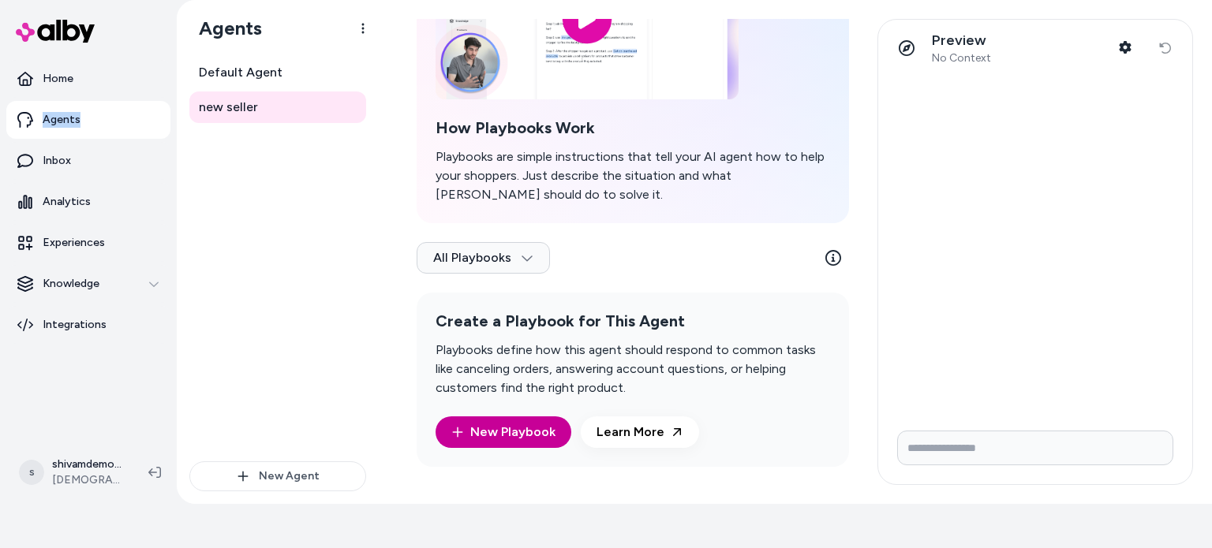
click at [480, 432] on link "New Playbook" at bounding box center [503, 432] width 104 height 19
type textarea "*"
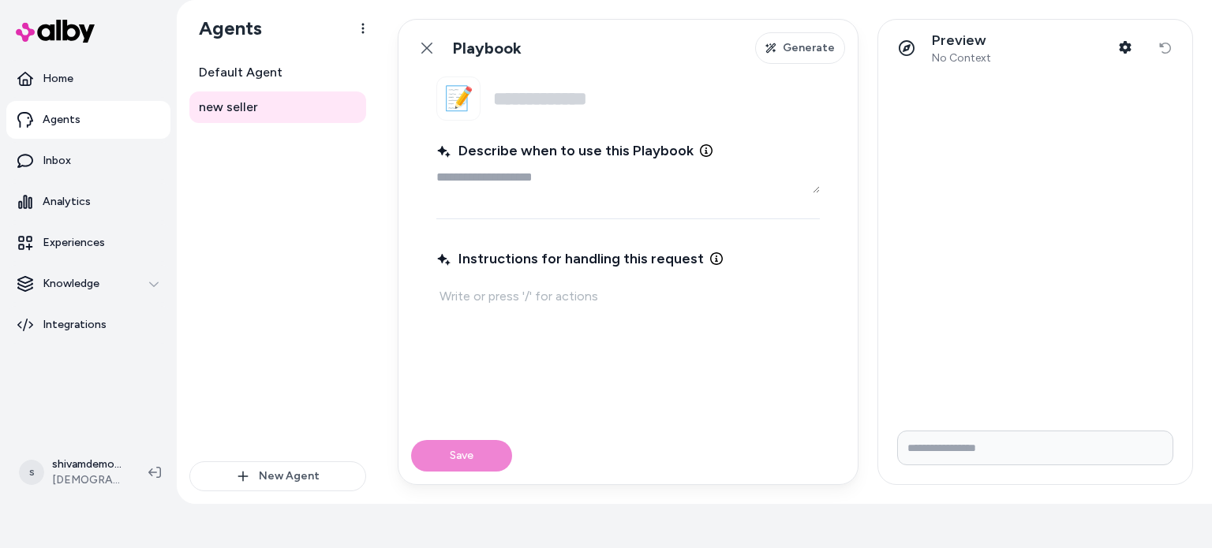
click at [549, 294] on p at bounding box center [628, 297] width 377 height 22
click at [428, 63] on link "Back" at bounding box center [427, 48] width 32 height 32
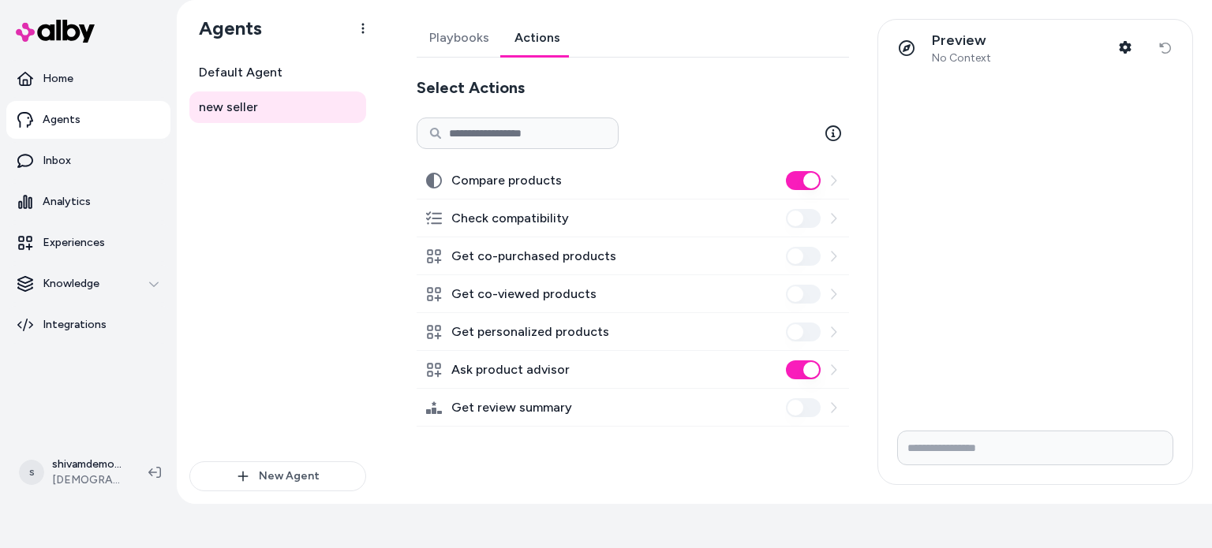
click at [537, 39] on link "Actions" at bounding box center [537, 38] width 71 height 38
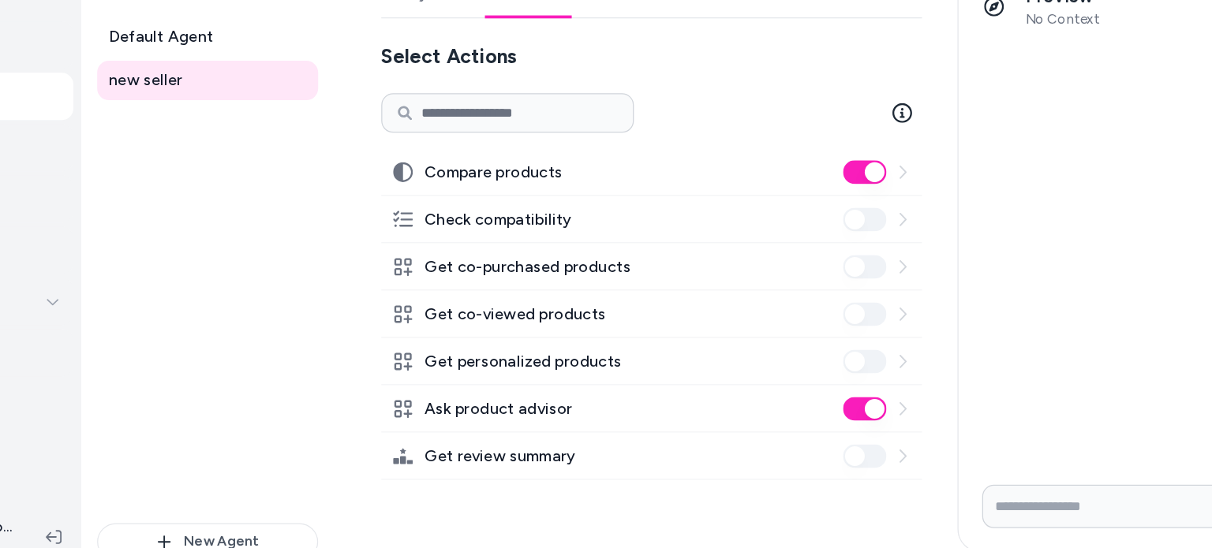
scroll to position [44, 0]
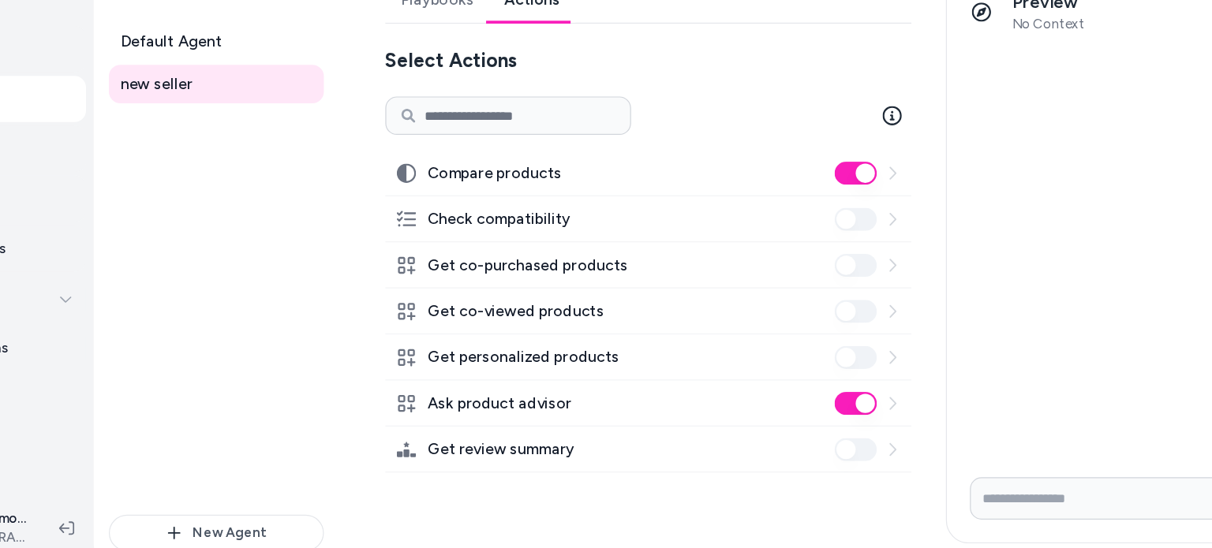
scroll to position [44, 0]
